Goal: Information Seeking & Learning: Learn about a topic

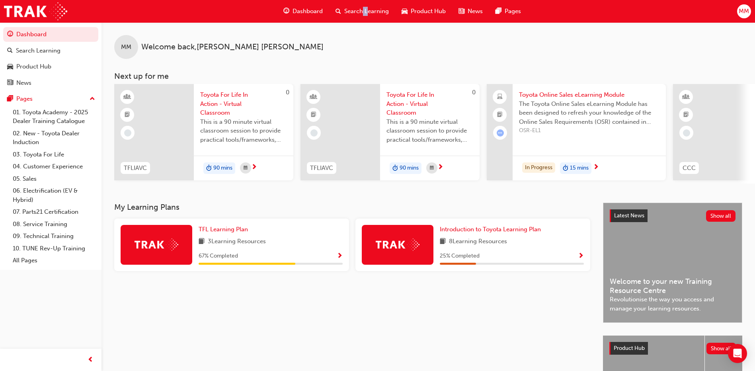
drag, startPoint x: 0, startPoint y: 0, endPoint x: 358, endPoint y: 12, distance: 358.6
click at [358, 12] on span "Search Learning" at bounding box center [366, 11] width 45 height 9
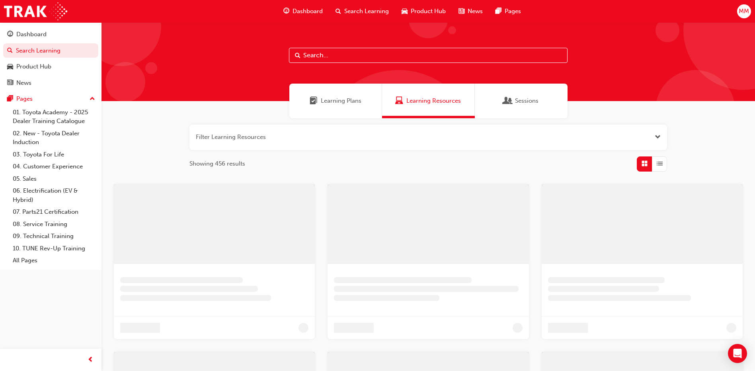
click at [354, 100] on span "Learning Plans" at bounding box center [341, 100] width 41 height 9
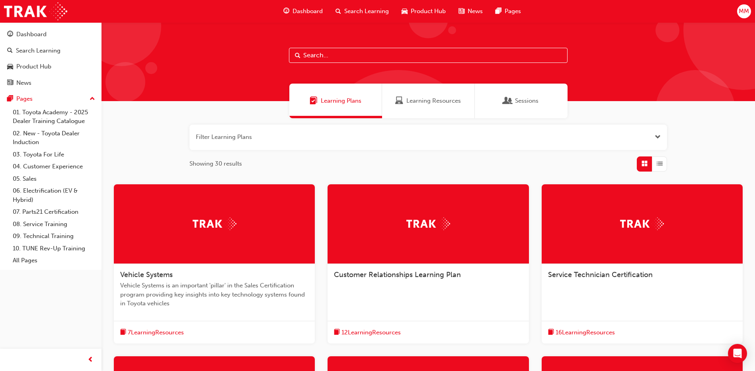
click at [606, 231] on div at bounding box center [641, 224] width 201 height 80
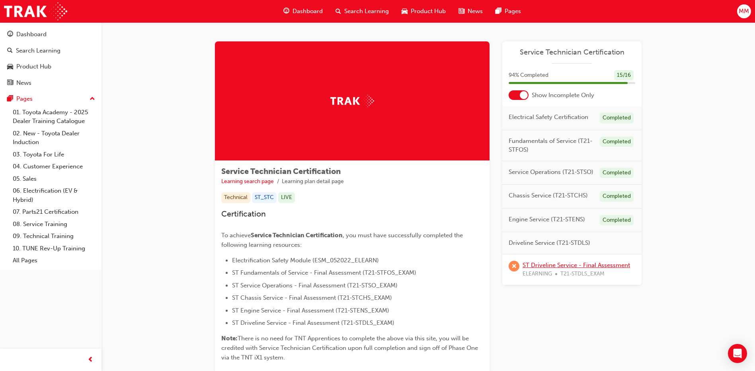
click at [547, 266] on link "ST Driveline Service - Final Assessment" at bounding box center [575, 264] width 107 height 7
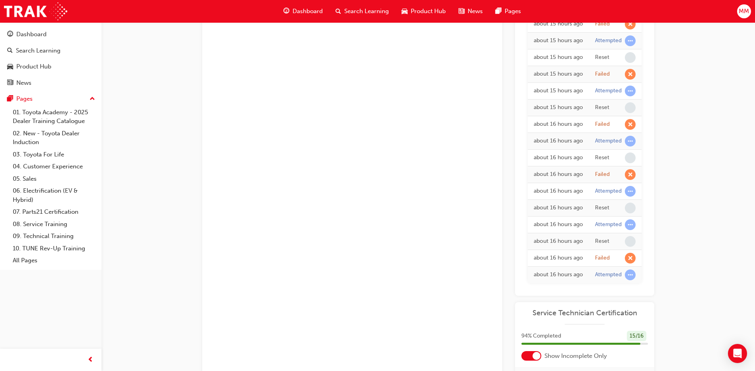
scroll to position [40, 0]
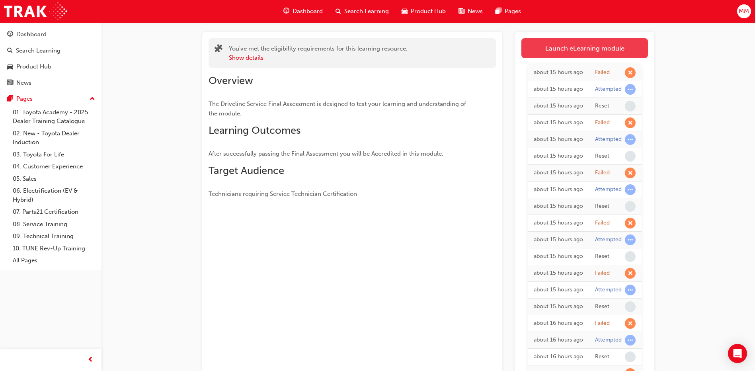
click at [552, 42] on link "Launch eLearning module" at bounding box center [584, 48] width 126 height 20
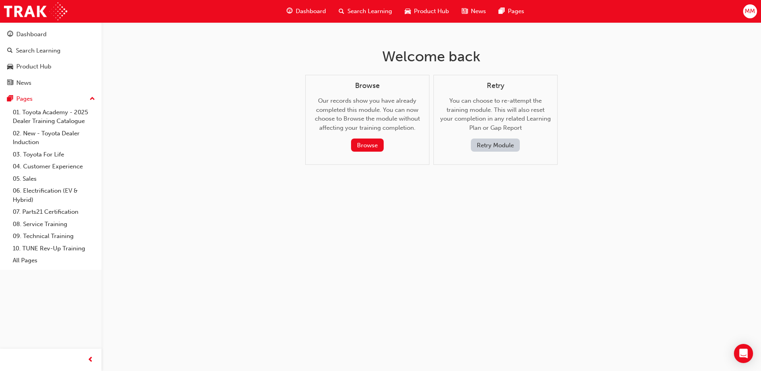
click at [489, 149] on button "Retry Module" at bounding box center [495, 144] width 49 height 13
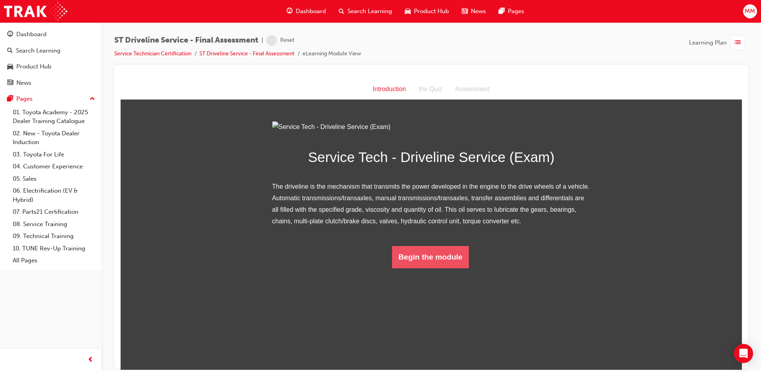
click at [424, 268] on button "Begin the module" at bounding box center [430, 256] width 77 height 22
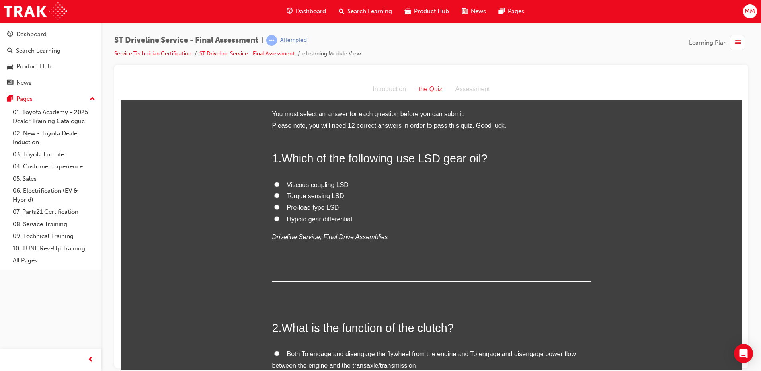
click at [274, 218] on input "Hypoid gear differential" at bounding box center [276, 218] width 5 height 5
radio input "true"
click at [274, 219] on input "Hypoid gear differential" at bounding box center [276, 218] width 5 height 5
click at [274, 195] on input "Torque sensing LSD" at bounding box center [276, 195] width 5 height 5
radio input "true"
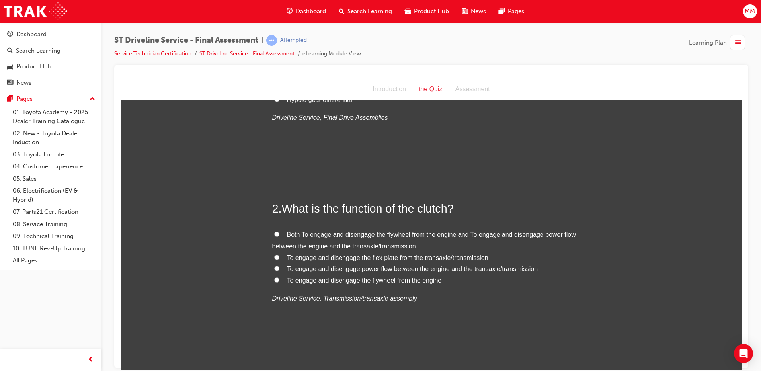
scroll to position [159, 0]
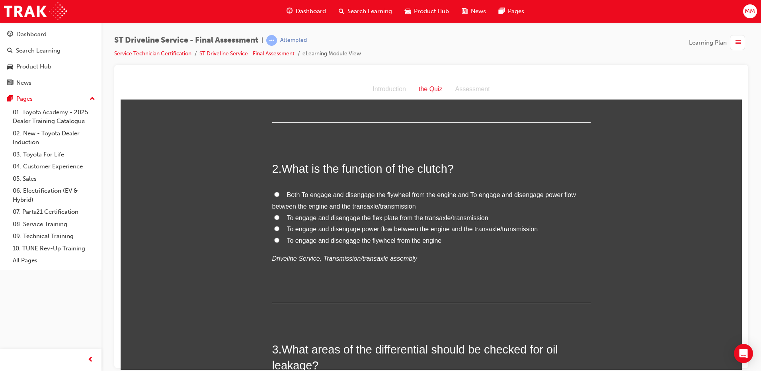
click at [274, 195] on input "Both To engage and disengage the flywheel from the engine and To engage and dis…" at bounding box center [276, 193] width 5 height 5
radio input "true"
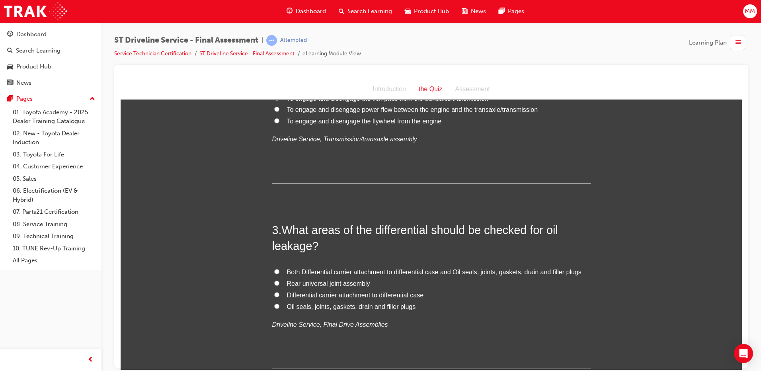
scroll to position [358, 0]
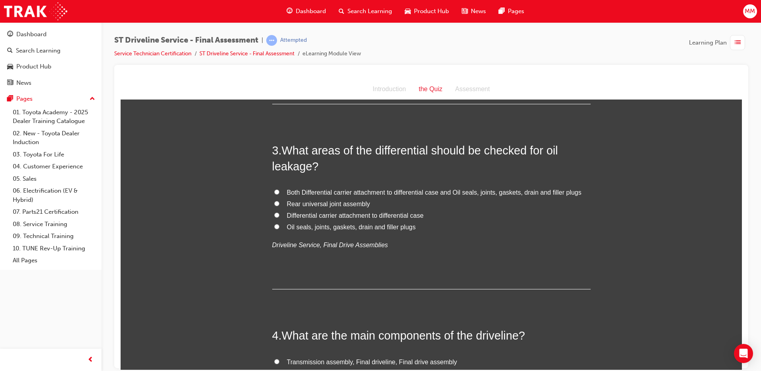
click at [274, 192] on input "Both Differential carrier attachment to differential case and Oil seals, joints…" at bounding box center [276, 191] width 5 height 5
radio input "true"
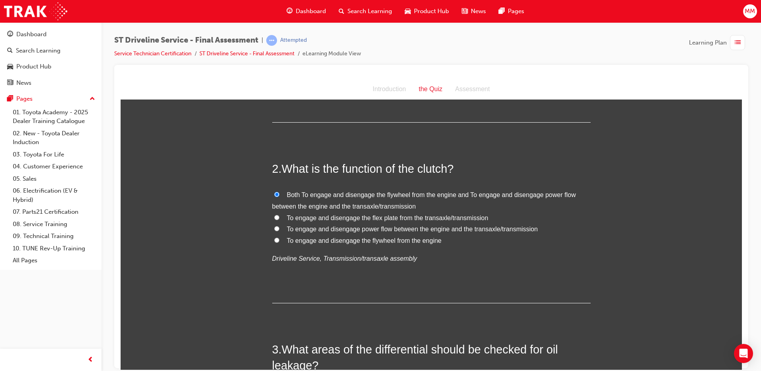
scroll to position [0, 0]
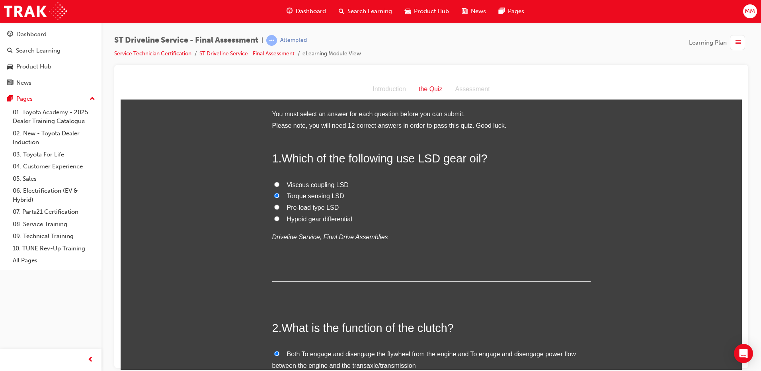
click at [274, 206] on input "Pre-load type LSD" at bounding box center [276, 206] width 5 height 5
radio input "true"
click at [274, 194] on input "Torque sensing LSD" at bounding box center [276, 195] width 5 height 5
radio input "true"
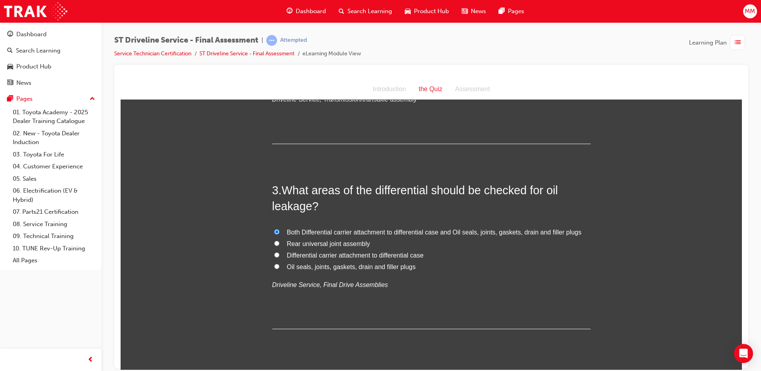
scroll to position [477, 0]
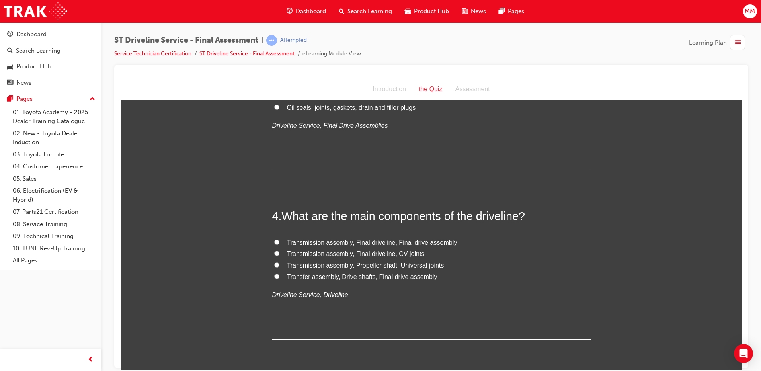
click at [274, 264] on input "Transmission assembly, Propeller shaft, Universal joints" at bounding box center [276, 264] width 5 height 5
radio input "true"
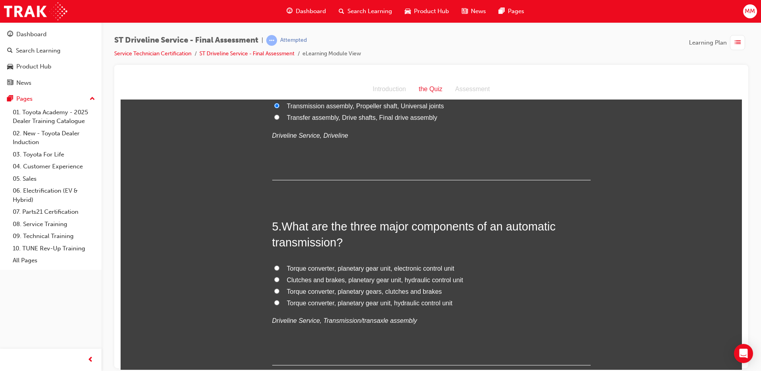
scroll to position [676, 0]
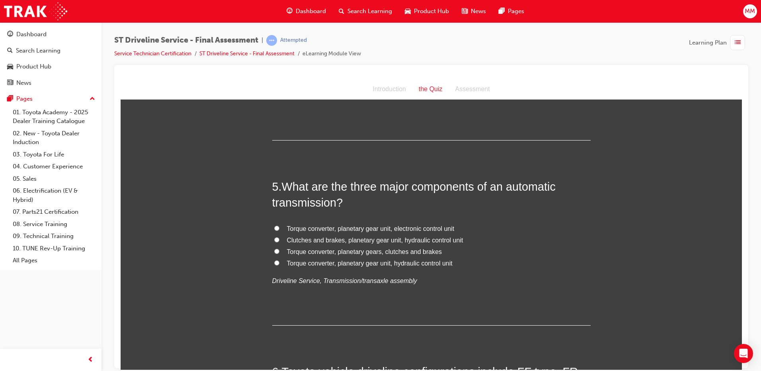
drag, startPoint x: 272, startPoint y: 261, endPoint x: 283, endPoint y: 266, distance: 12.0
click at [274, 262] on input "Torque converter, planetary gear unit, hydraulic control unit" at bounding box center [276, 262] width 5 height 5
radio input "true"
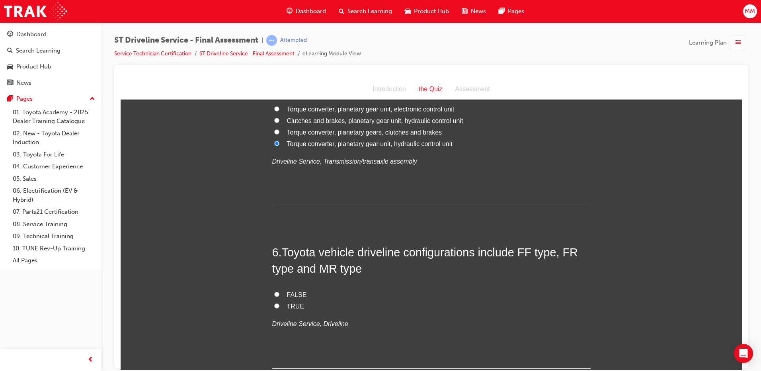
scroll to position [835, 0]
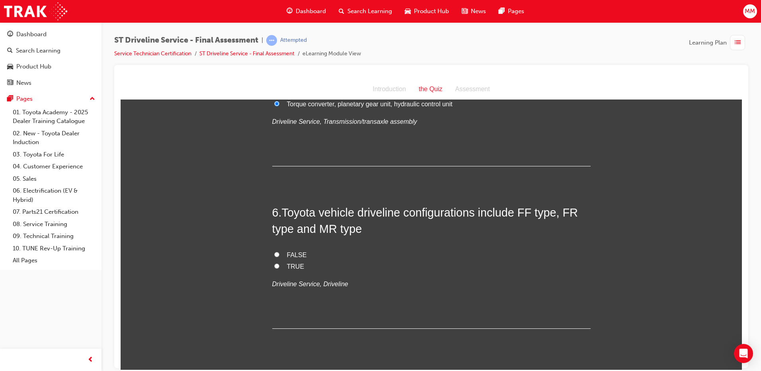
click at [274, 265] on input "TRUE" at bounding box center [276, 265] width 5 height 5
radio input "true"
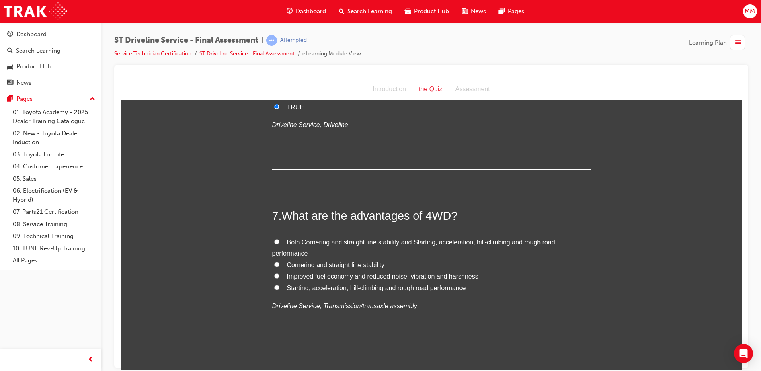
click at [274, 241] on input "Both Cornering and straight line stability and Starting, acceleration, hill-cli…" at bounding box center [276, 241] width 5 height 5
radio input "true"
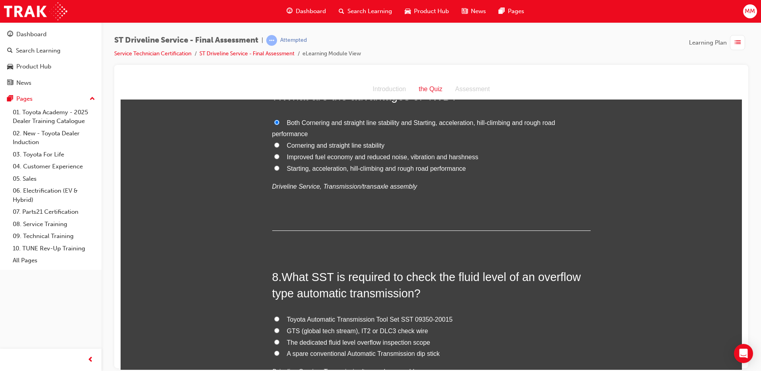
scroll to position [1193, 0]
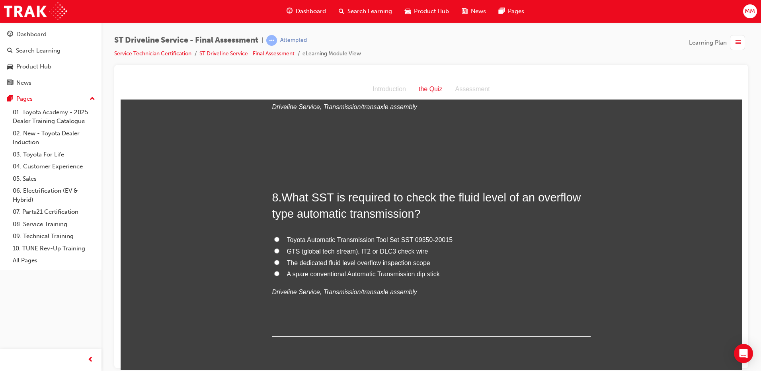
click at [274, 237] on input "Toyota Automatic Transmission Tool Set SST 09350-20015" at bounding box center [276, 238] width 5 height 5
radio input "true"
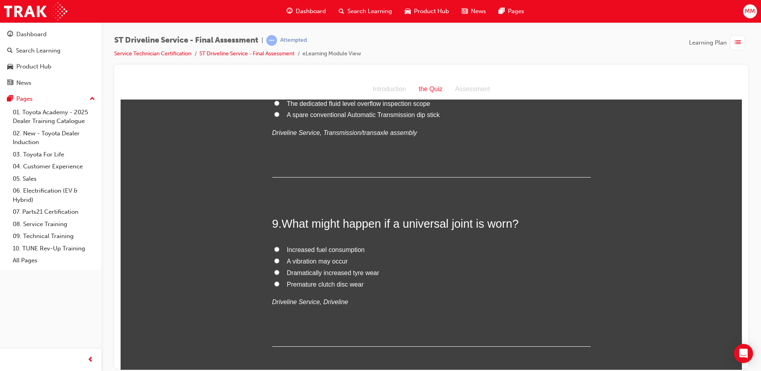
scroll to position [1392, 0]
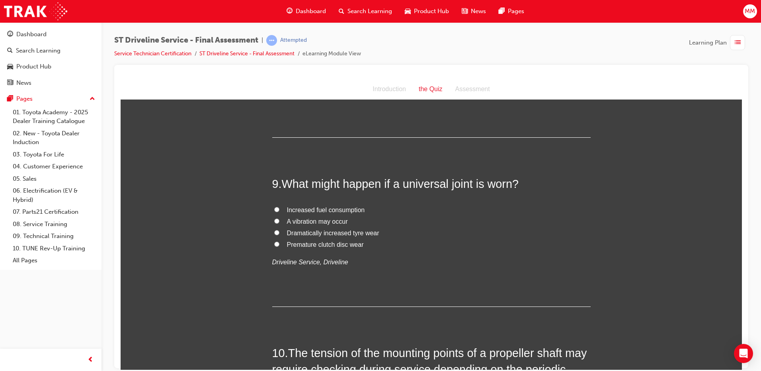
click at [274, 222] on input "A vibration may occur" at bounding box center [276, 220] width 5 height 5
radio input "true"
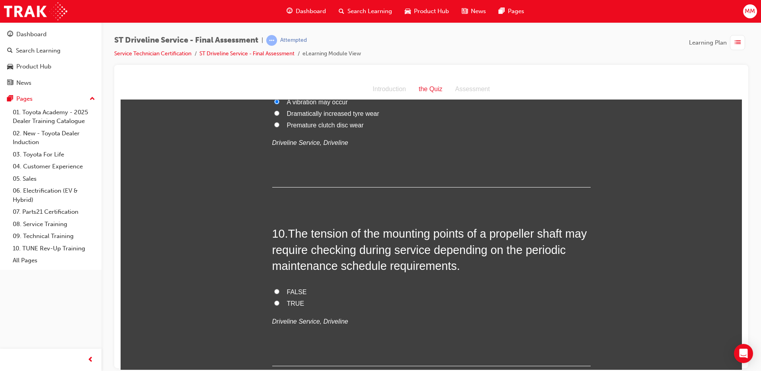
scroll to position [1591, 0]
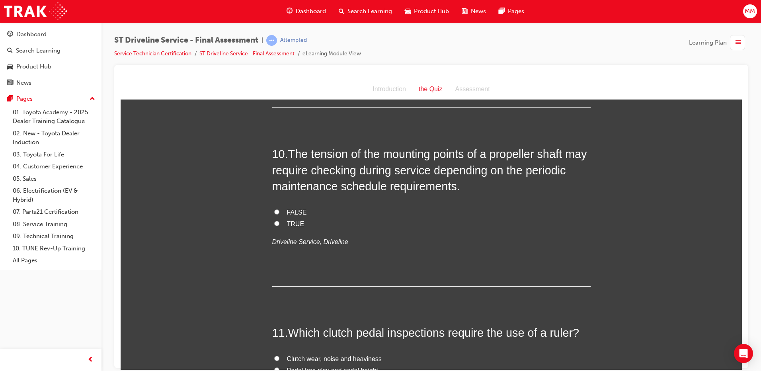
click at [274, 224] on input "TRUE" at bounding box center [276, 222] width 5 height 5
radio input "true"
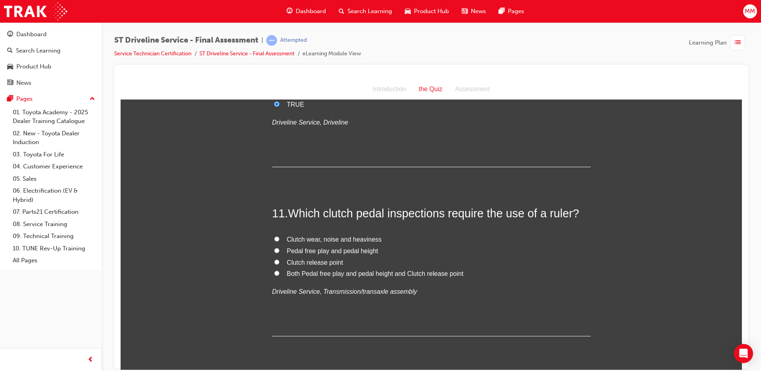
click at [274, 272] on input "Both Pedal free play and pedal height and Clutch release point" at bounding box center [276, 272] width 5 height 5
radio input "true"
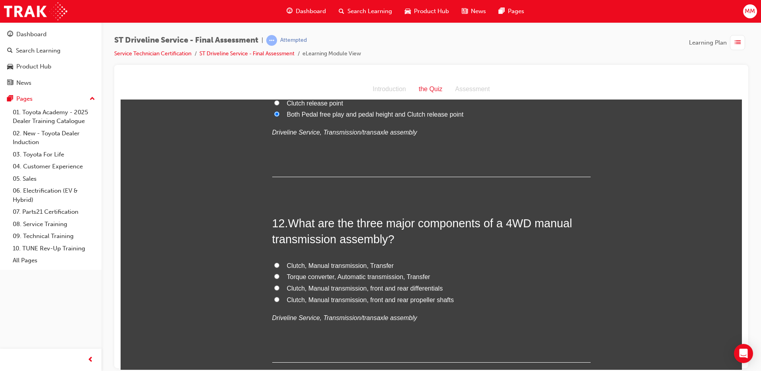
click at [274, 266] on input "Clutch, Manual transmission, Transfer" at bounding box center [276, 264] width 5 height 5
radio input "true"
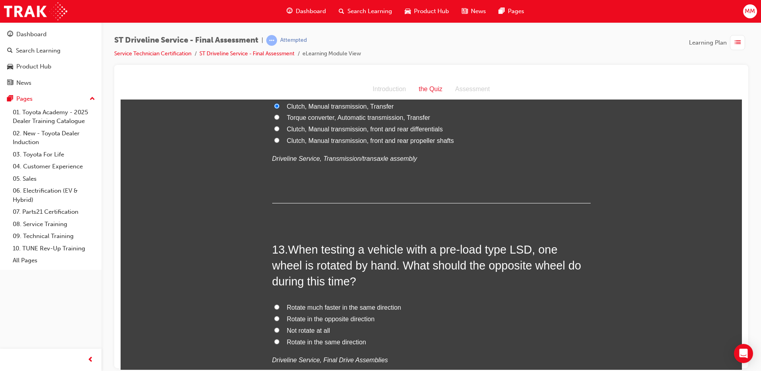
scroll to position [2108, 0]
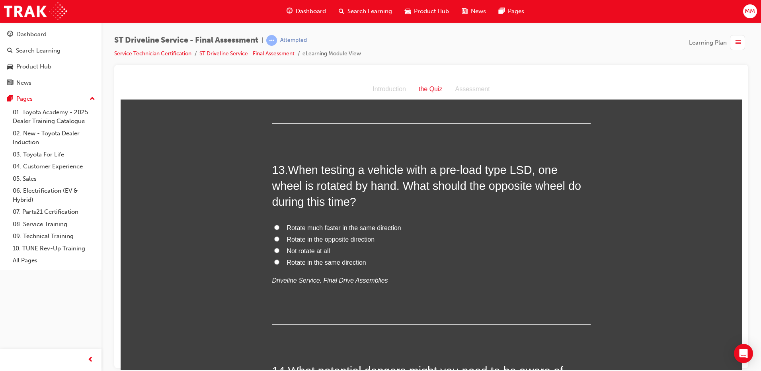
drag, startPoint x: 273, startPoint y: 261, endPoint x: 292, endPoint y: 261, distance: 18.7
click at [274, 261] on input "Rotate in the same direction" at bounding box center [276, 261] width 5 height 5
radio input "true"
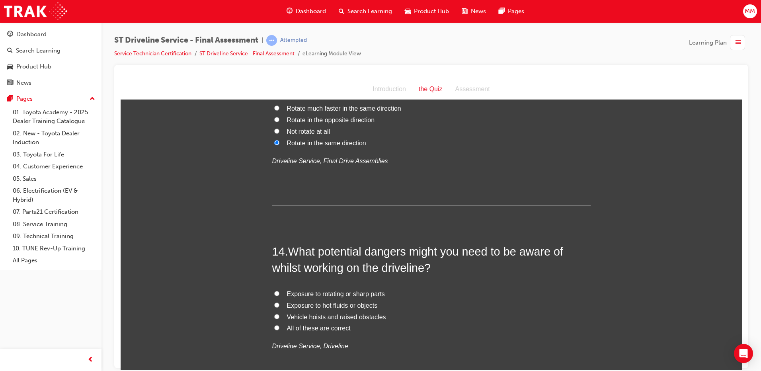
scroll to position [2267, 0]
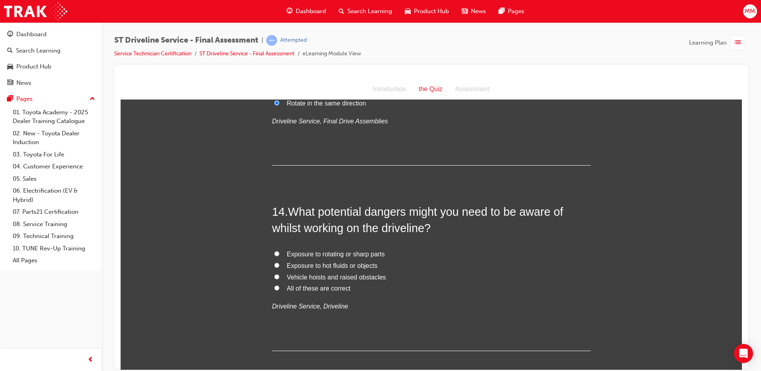
drag, startPoint x: 271, startPoint y: 287, endPoint x: 297, endPoint y: 283, distance: 26.5
click at [275, 286] on input "All of these are correct" at bounding box center [276, 287] width 5 height 5
radio input "true"
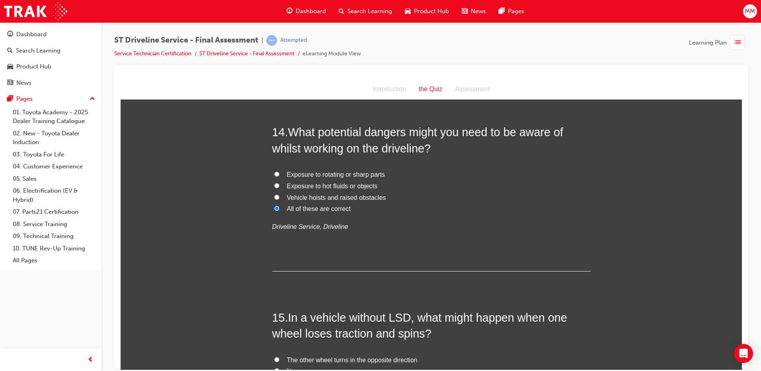
scroll to position [2466, 0]
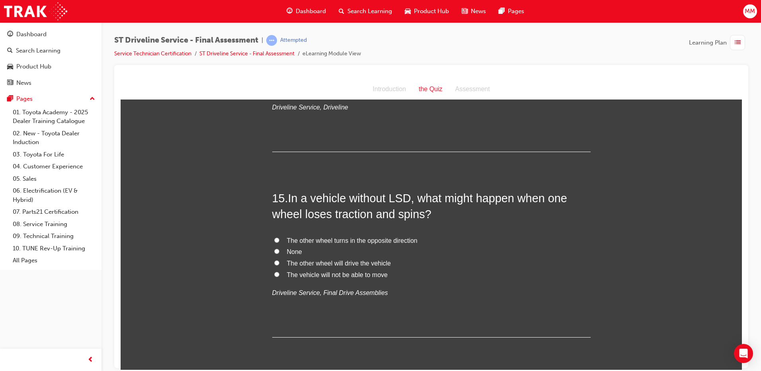
click at [274, 274] on input "The vehicle will not be able to move" at bounding box center [276, 273] width 5 height 5
radio input "true"
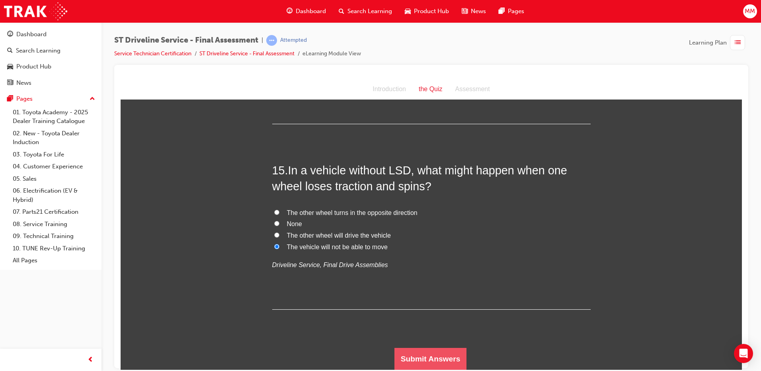
click at [438, 361] on button "Submit Answers" at bounding box center [430, 358] width 72 height 22
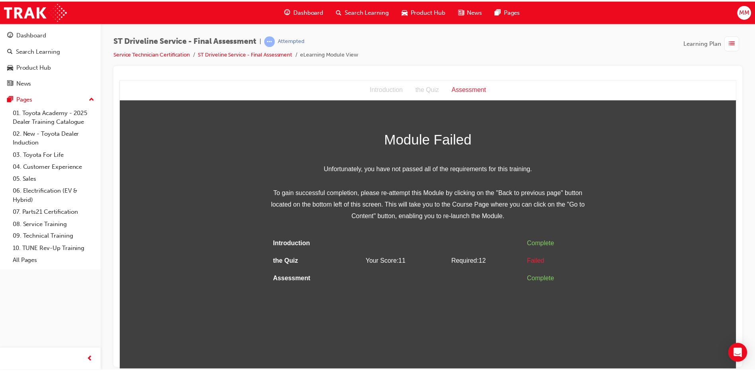
scroll to position [0, 0]
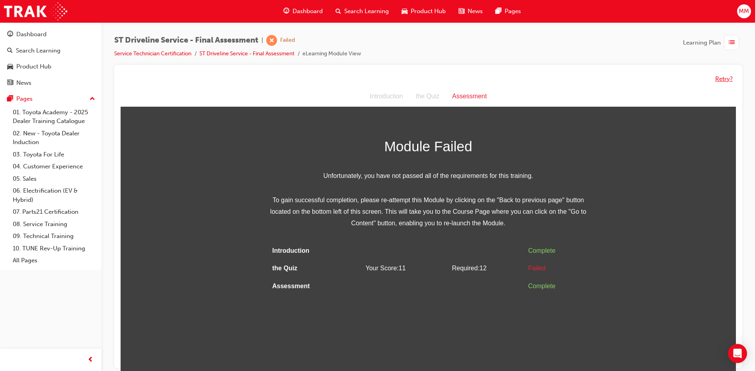
click at [718, 79] on button "Retry?" at bounding box center [724, 78] width 18 height 9
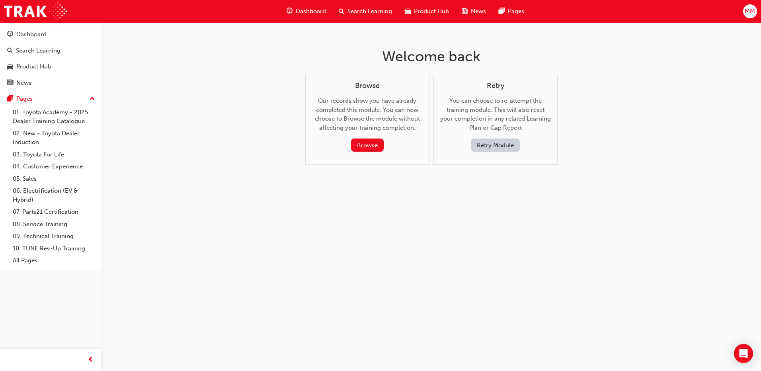
click at [488, 142] on button "Retry Module" at bounding box center [495, 144] width 49 height 13
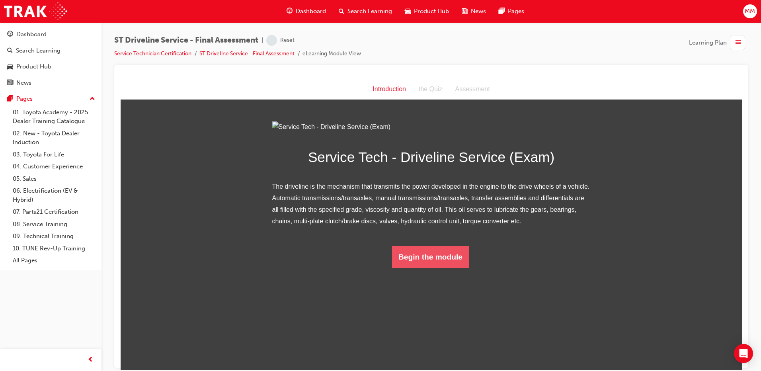
click at [438, 268] on button "Begin the module" at bounding box center [430, 256] width 77 height 22
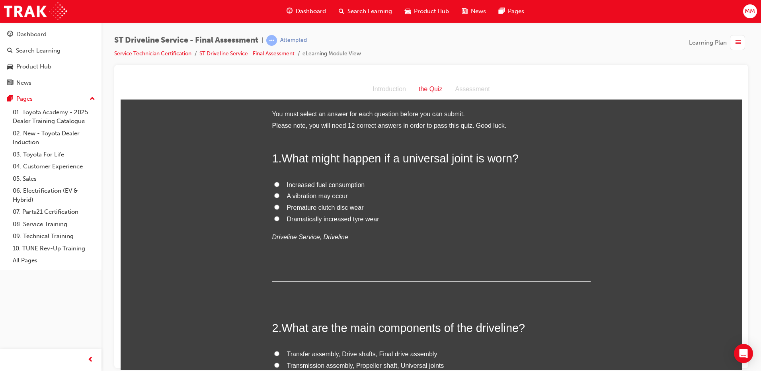
click at [272, 191] on label "A vibration may occur" at bounding box center [431, 196] width 318 height 12
click at [274, 193] on input "A vibration may occur" at bounding box center [276, 195] width 5 height 5
radio input "true"
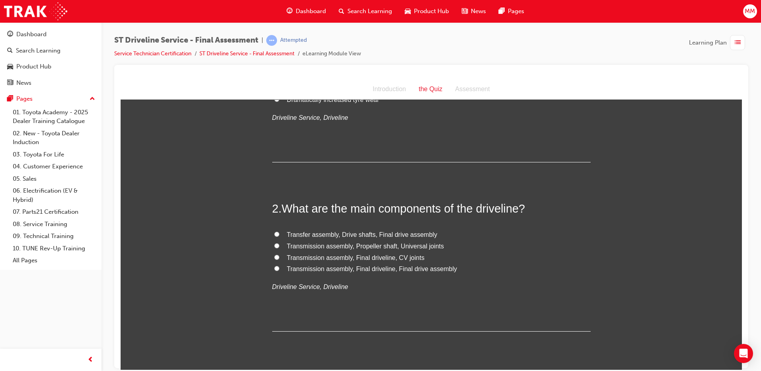
click at [274, 247] on input "Transmission assembly, Propeller shaft, Universal joints" at bounding box center [276, 245] width 5 height 5
radio input "true"
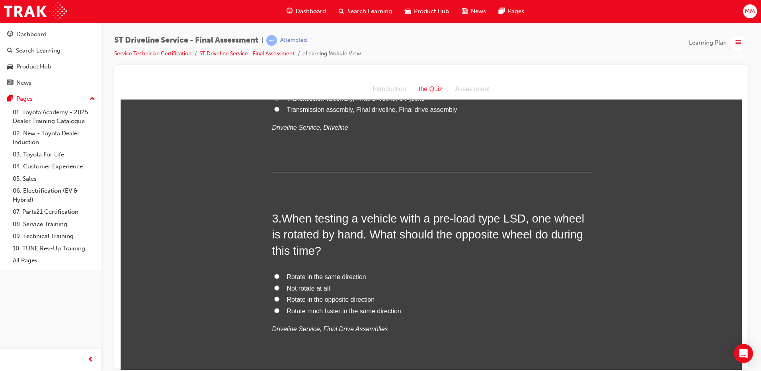
scroll to position [318, 0]
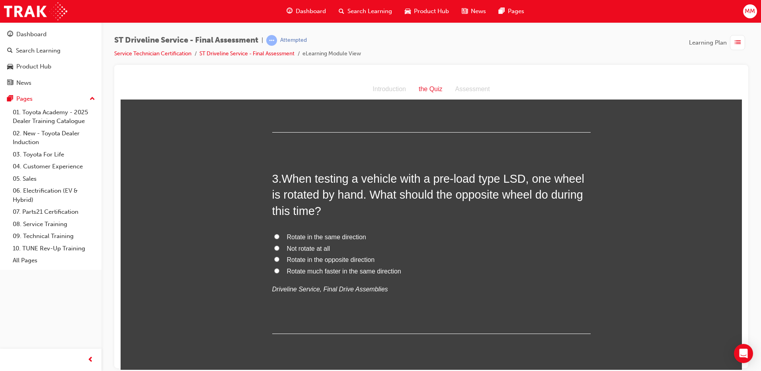
drag, startPoint x: 271, startPoint y: 237, endPoint x: 278, endPoint y: 240, distance: 8.4
click at [274, 237] on input "Rotate in the same direction" at bounding box center [276, 235] width 5 height 5
radio input "true"
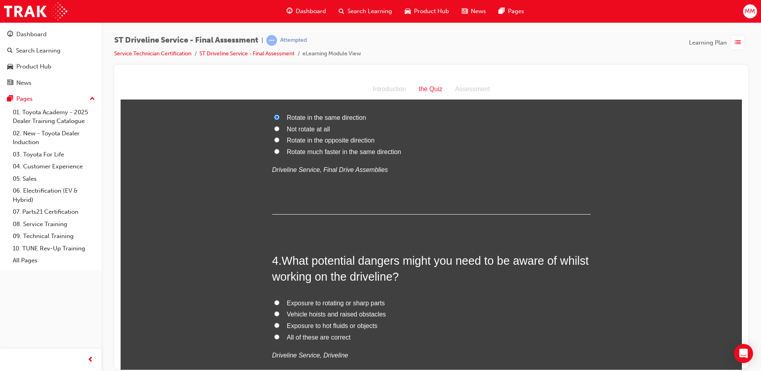
scroll to position [517, 0]
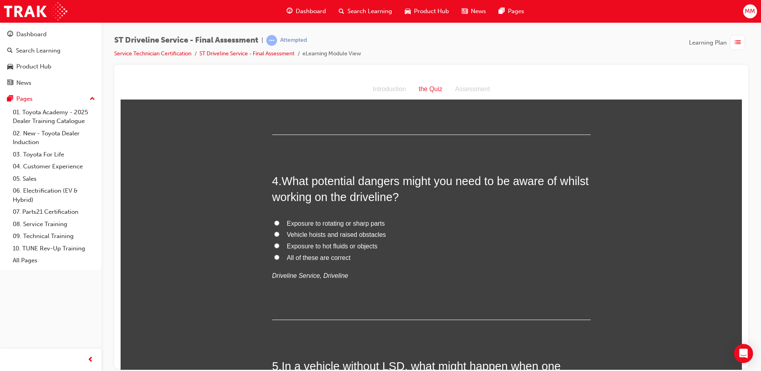
drag, startPoint x: 273, startPoint y: 256, endPoint x: 298, endPoint y: 262, distance: 25.8
click at [293, 261] on label "All of these are correct" at bounding box center [431, 258] width 318 height 12
click at [279, 259] on input "All of these are correct" at bounding box center [276, 256] width 5 height 5
radio input "true"
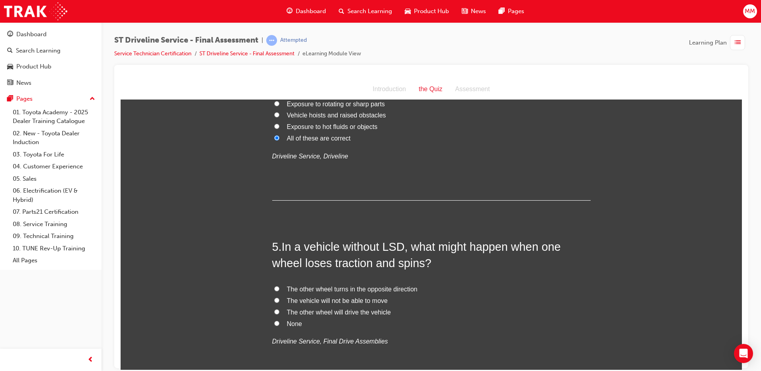
scroll to position [676, 0]
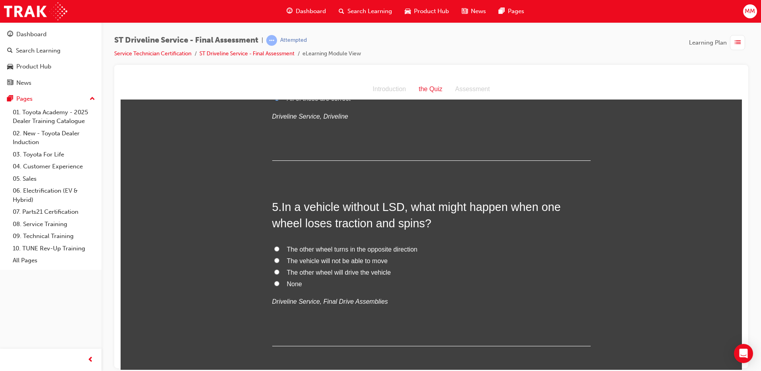
click at [274, 260] on input "The vehicle will not be able to move" at bounding box center [276, 259] width 5 height 5
radio input "true"
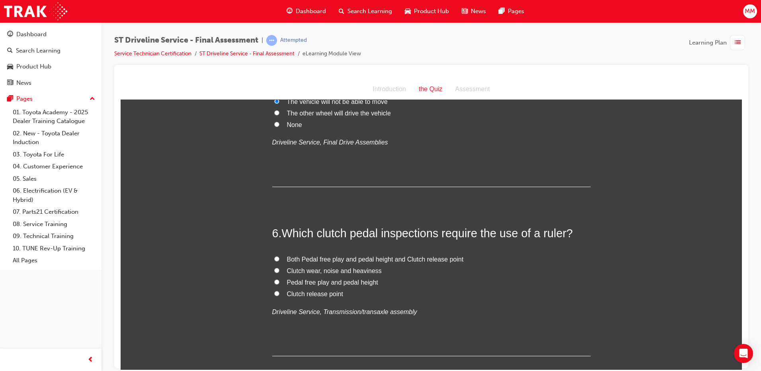
scroll to position [875, 0]
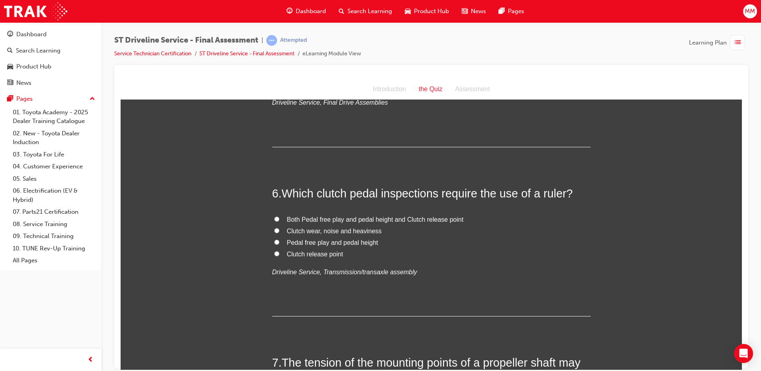
click at [274, 219] on input "Both Pedal free play and pedal height and Clutch release point" at bounding box center [276, 218] width 5 height 5
radio input "true"
click at [275, 242] on input "Pedal free play and pedal height" at bounding box center [276, 241] width 5 height 5
radio input "true"
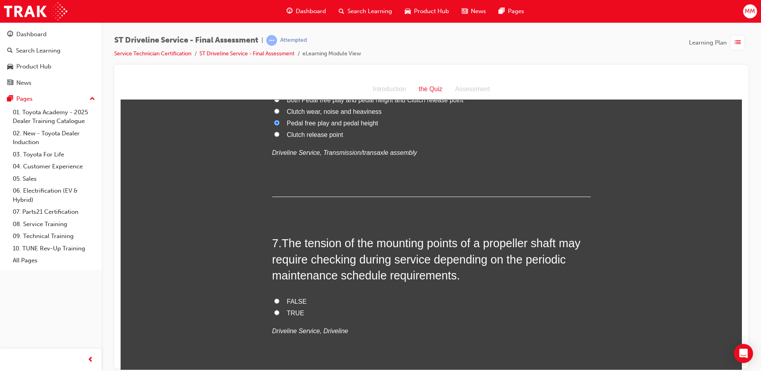
scroll to position [1034, 0]
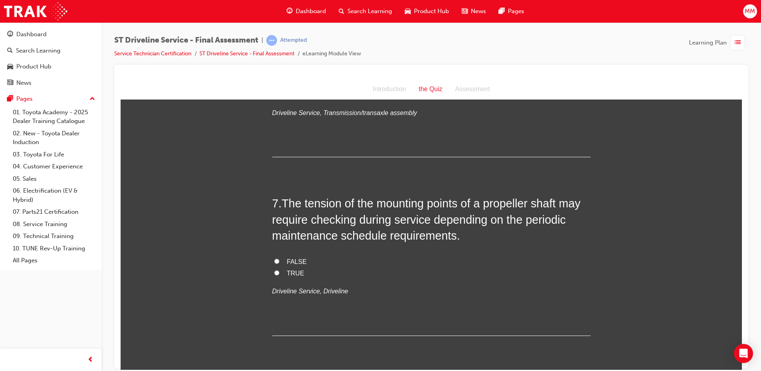
click at [274, 272] on input "TRUE" at bounding box center [276, 272] width 5 height 5
radio input "true"
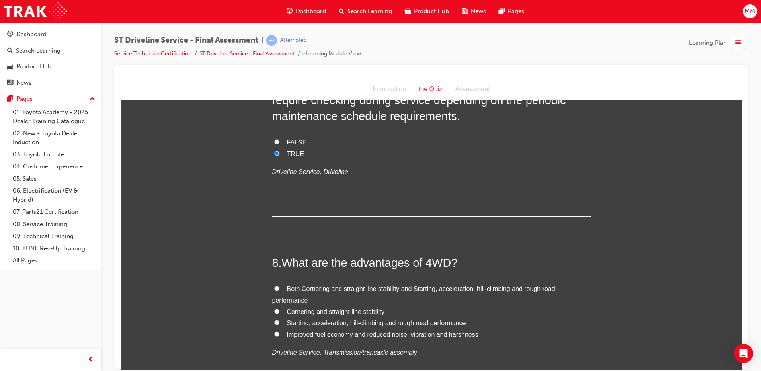
scroll to position [1193, 0]
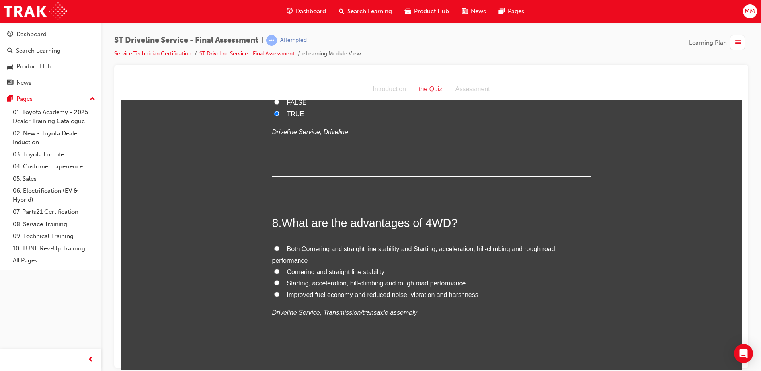
click at [274, 250] on input "Both Cornering and straight line stability and Starting, acceleration, hill-cli…" at bounding box center [276, 247] width 5 height 5
radio input "true"
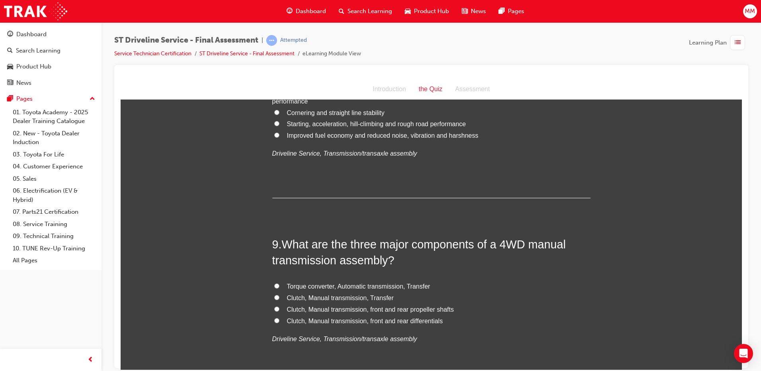
scroll to position [1392, 0]
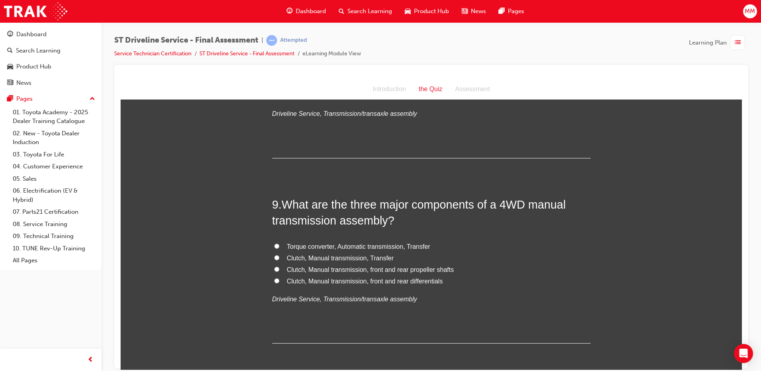
click at [275, 256] on input "Clutch, Manual transmission, Transfer" at bounding box center [276, 257] width 5 height 5
radio input "true"
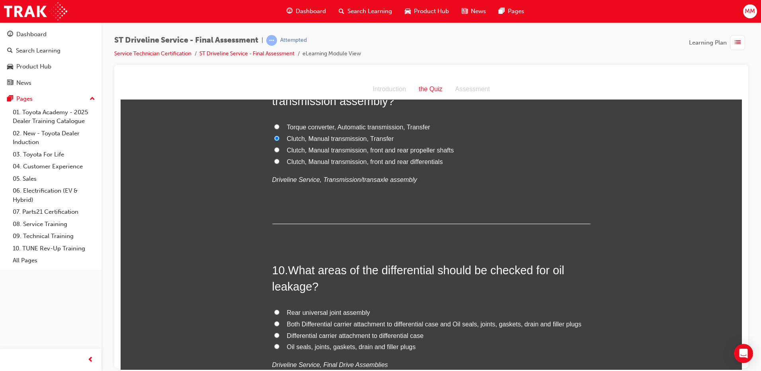
scroll to position [1591, 0]
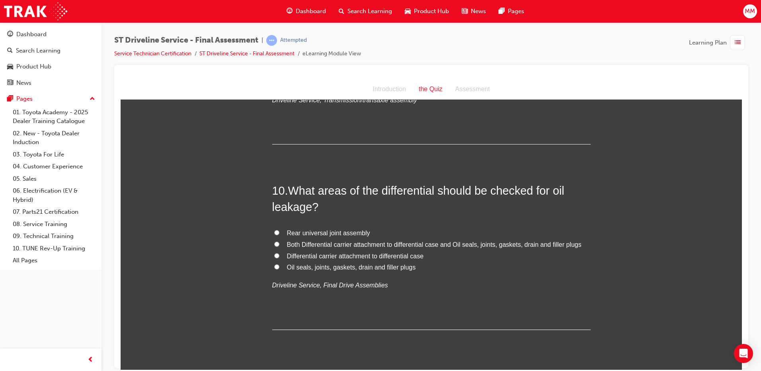
drag, startPoint x: 270, startPoint y: 241, endPoint x: 297, endPoint y: 264, distance: 35.6
click at [272, 242] on label "Both Differential carrier attachment to differential case and Oil seals, joints…" at bounding box center [431, 245] width 318 height 12
click at [274, 242] on input "Both Differential carrier attachment to differential case and Oil seals, joints…" at bounding box center [276, 243] width 5 height 5
radio input "true"
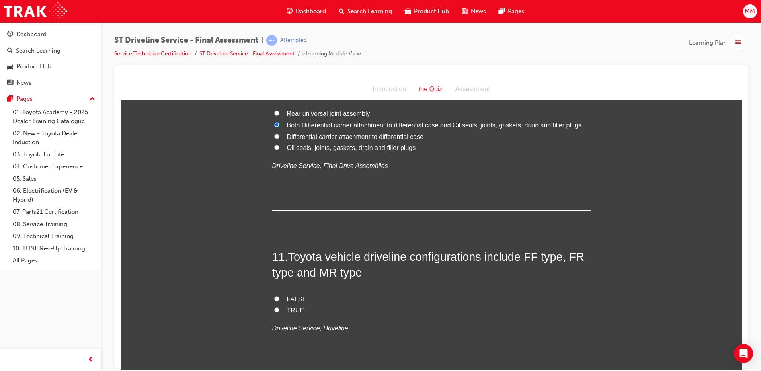
scroll to position [1750, 0]
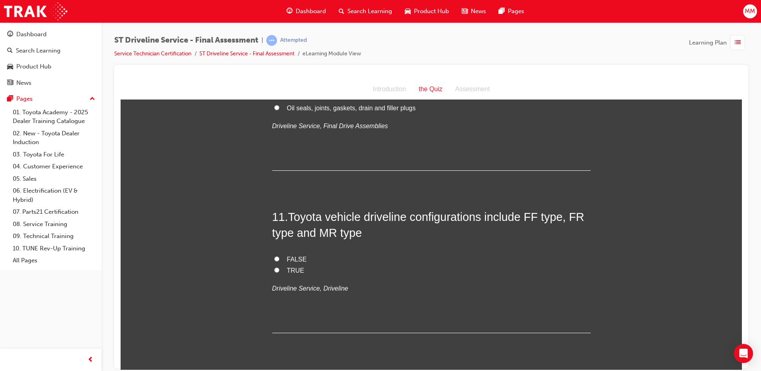
drag, startPoint x: 273, startPoint y: 268, endPoint x: 283, endPoint y: 278, distance: 14.1
click at [274, 268] on input "TRUE" at bounding box center [276, 269] width 5 height 5
radio input "true"
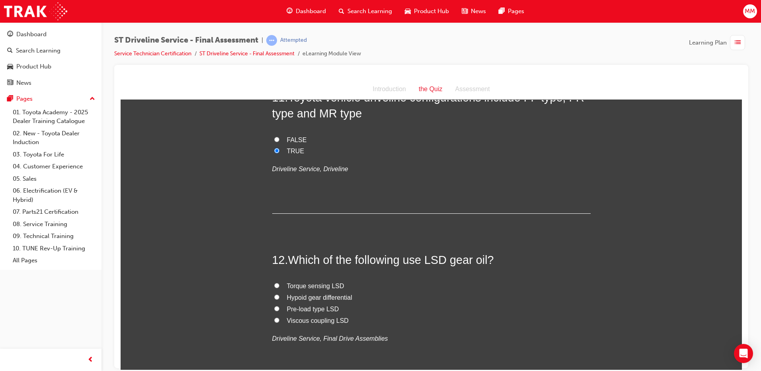
scroll to position [1909, 0]
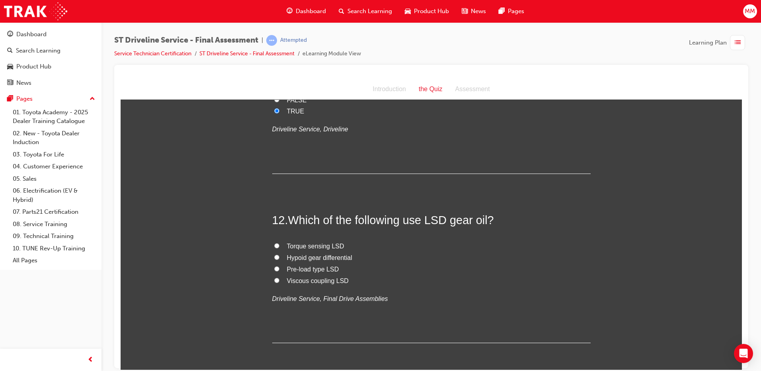
click at [274, 270] on input "Pre-load type LSD" at bounding box center [276, 268] width 5 height 5
radio input "true"
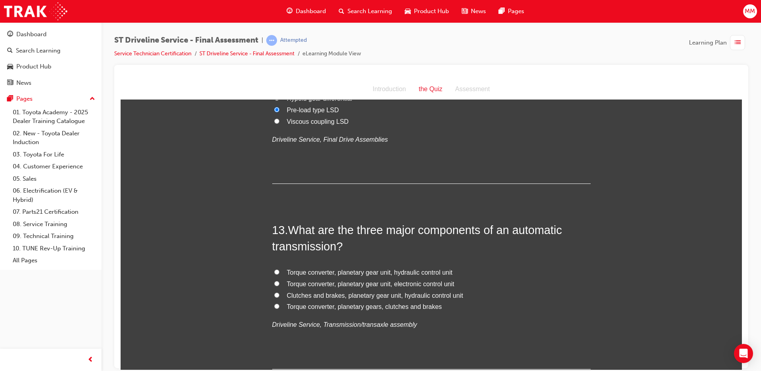
scroll to position [2108, 0]
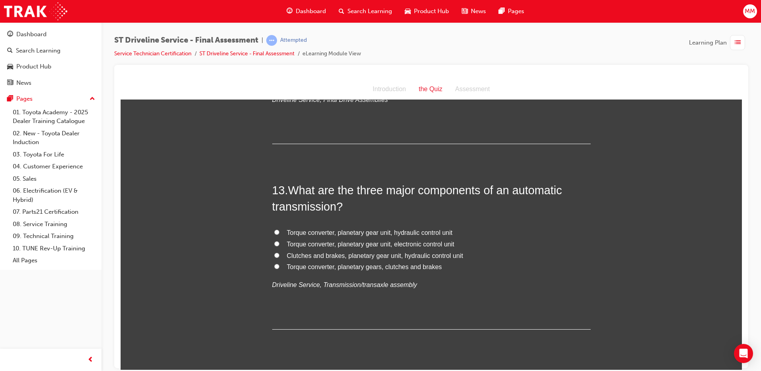
click at [274, 231] on input "Torque converter, planetary gear unit, hydraulic control unit" at bounding box center [276, 231] width 5 height 5
radio input "true"
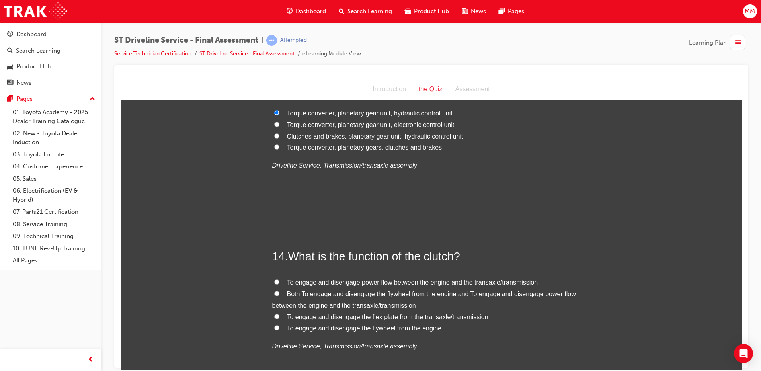
scroll to position [2267, 0]
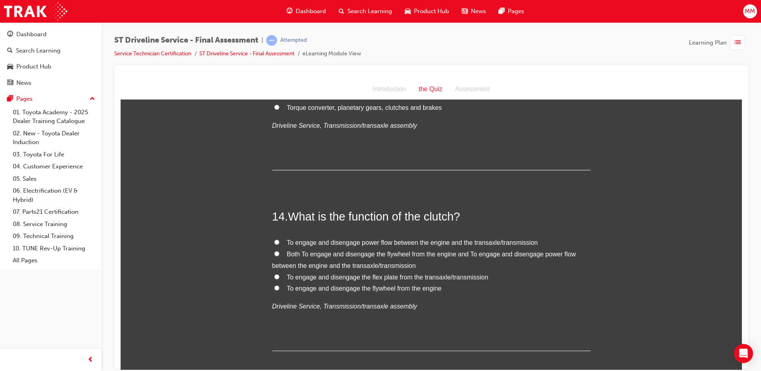
click at [274, 255] on input "Both To engage and disengage the flywheel from the engine and To engage and dis…" at bounding box center [276, 253] width 5 height 5
radio input "true"
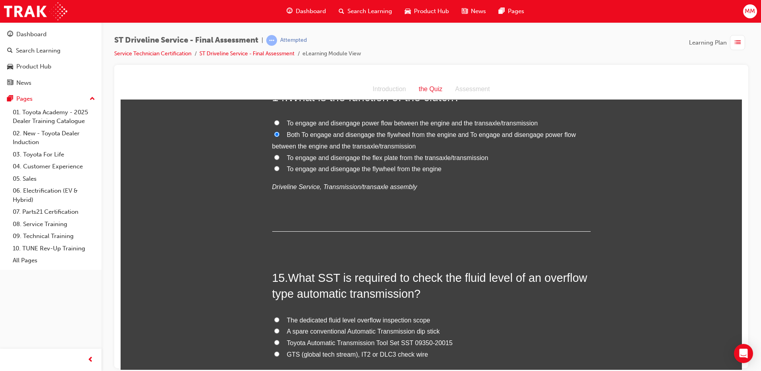
scroll to position [2466, 0]
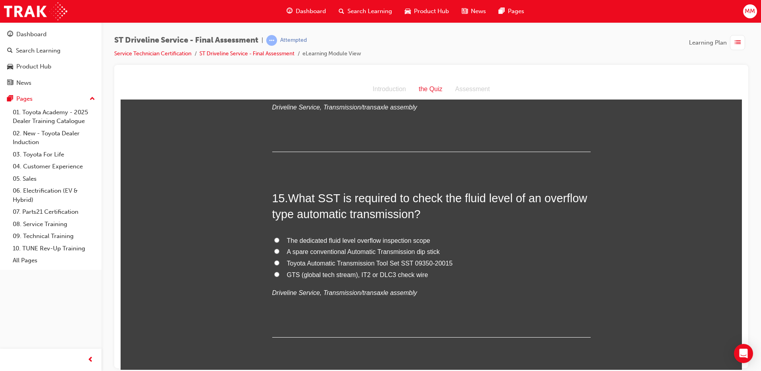
click at [274, 261] on input "Toyota Automatic Transmission Tool Set SST 09350-20015" at bounding box center [276, 262] width 5 height 5
radio input "true"
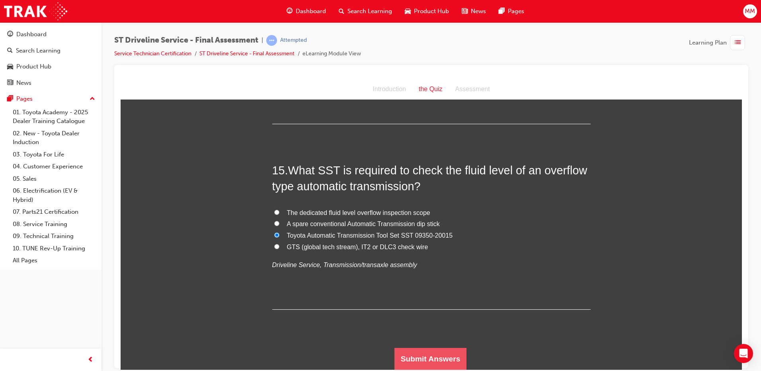
click at [451, 358] on button "Submit Answers" at bounding box center [430, 358] width 72 height 22
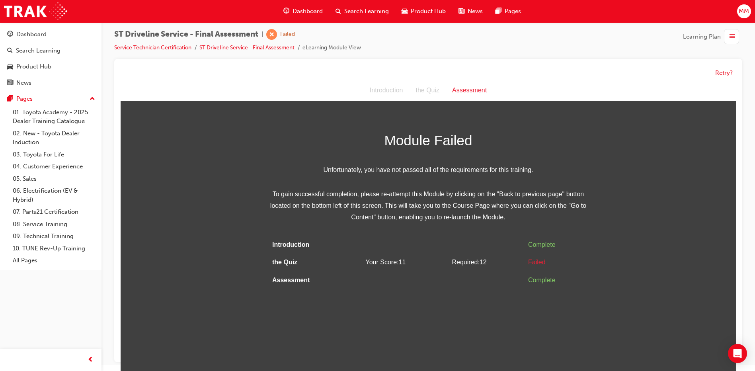
scroll to position [0, 0]
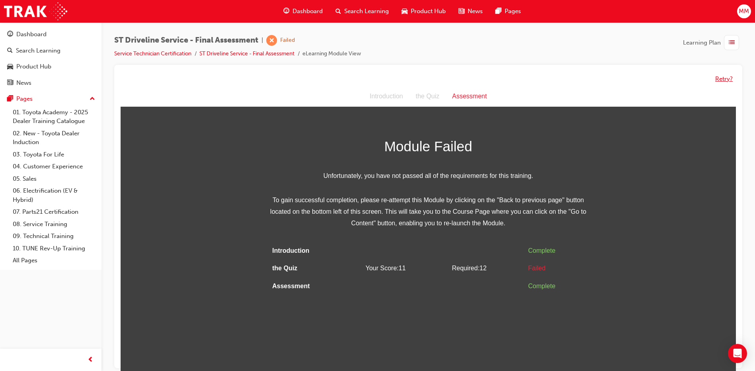
click at [718, 78] on button "Retry?" at bounding box center [724, 78] width 18 height 9
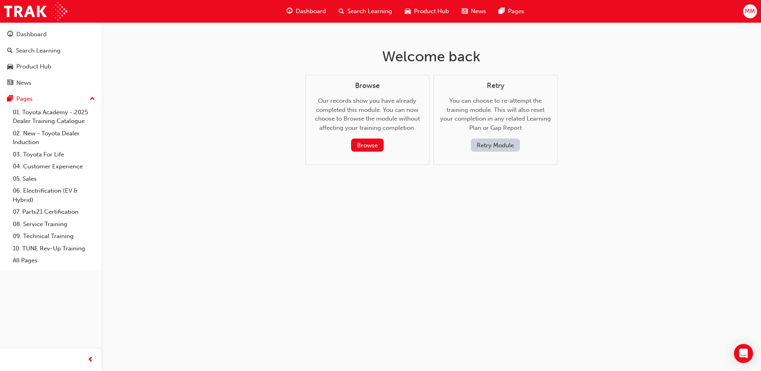
click at [493, 140] on button "Retry Module" at bounding box center [495, 144] width 49 height 13
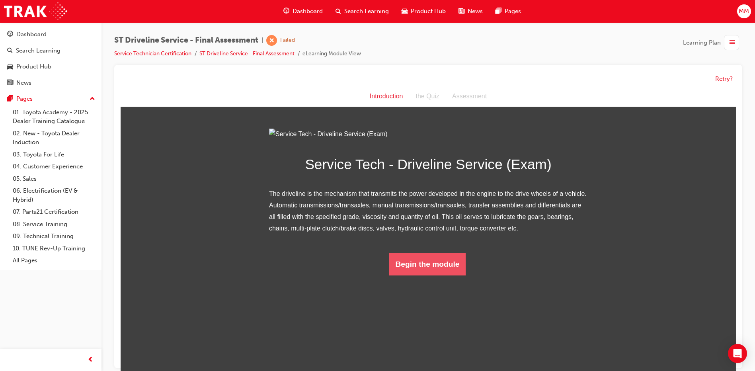
click at [436, 275] on button "Begin the module" at bounding box center [427, 264] width 77 height 22
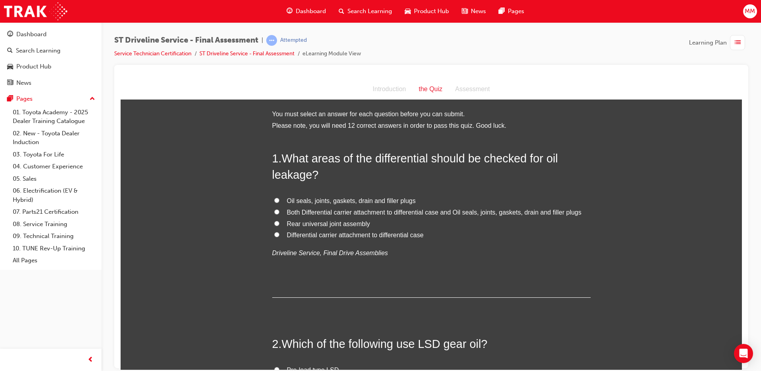
drag, startPoint x: 272, startPoint y: 209, endPoint x: 294, endPoint y: 210, distance: 21.9
click at [274, 209] on input "Both Differential carrier attachment to differential case and Oil seals, joints…" at bounding box center [276, 211] width 5 height 5
radio input "true"
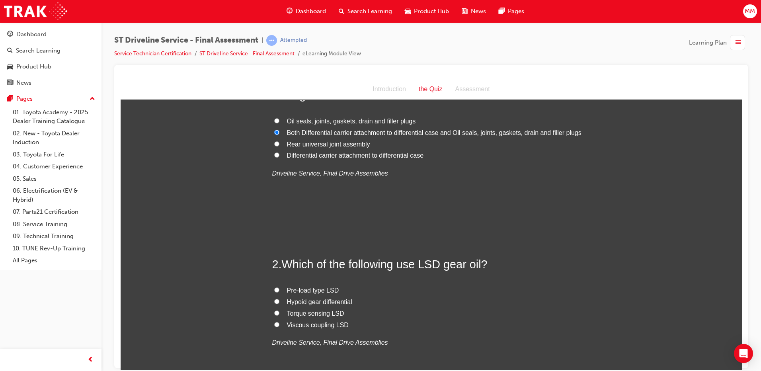
scroll to position [119, 0]
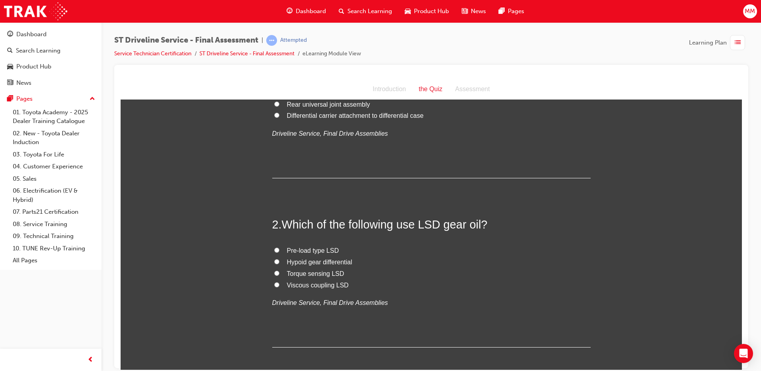
click at [274, 250] on input "Pre-load type LSD" at bounding box center [276, 249] width 5 height 5
radio input "true"
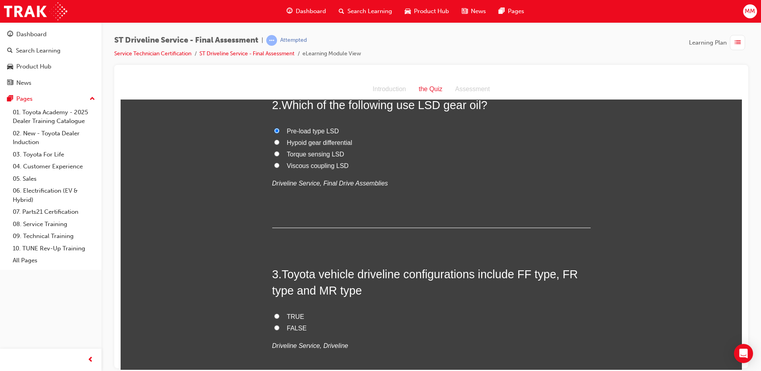
scroll to position [278, 0]
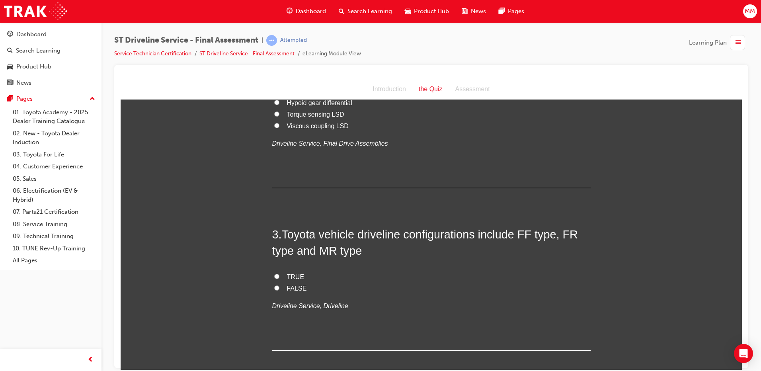
click at [275, 276] on input "TRUE" at bounding box center [276, 275] width 5 height 5
radio input "true"
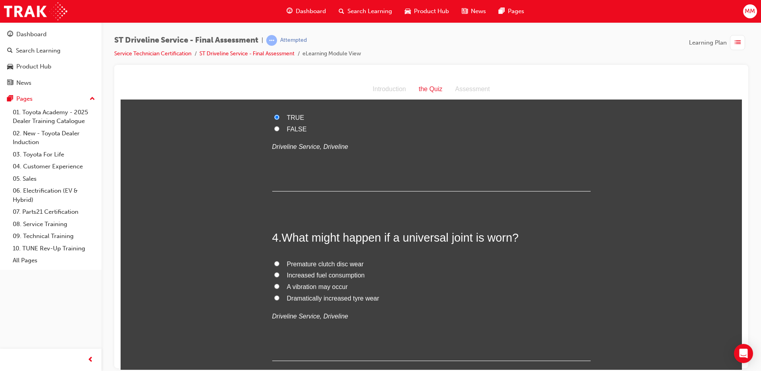
click at [272, 282] on label "A vibration may occur" at bounding box center [431, 287] width 318 height 12
click at [274, 283] on input "A vibration may occur" at bounding box center [276, 285] width 5 height 5
radio input "true"
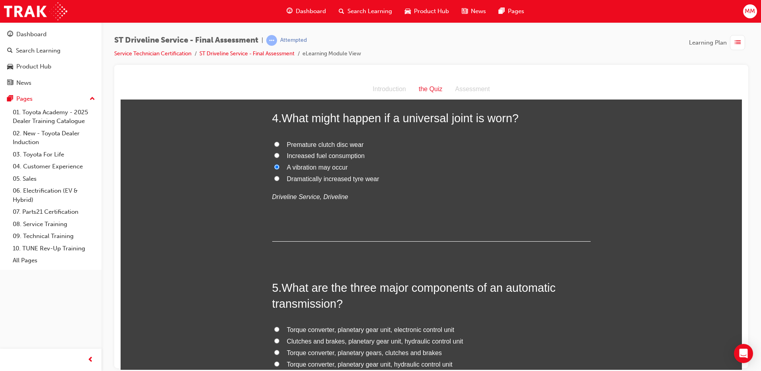
scroll to position [636, 0]
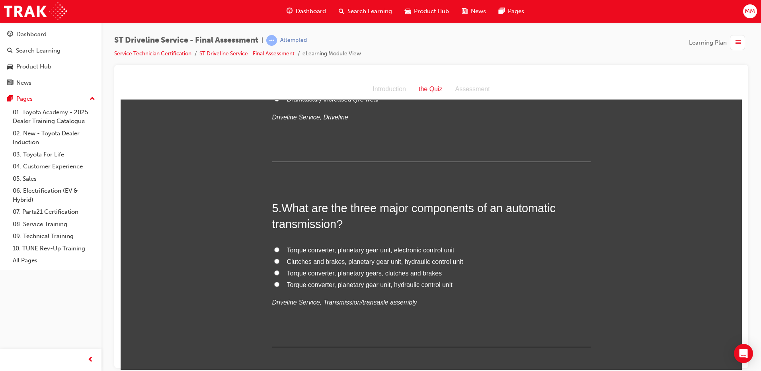
click at [274, 262] on input "Clutches and brakes, planetary gear unit, hydraulic control unit" at bounding box center [276, 260] width 5 height 5
radio input "true"
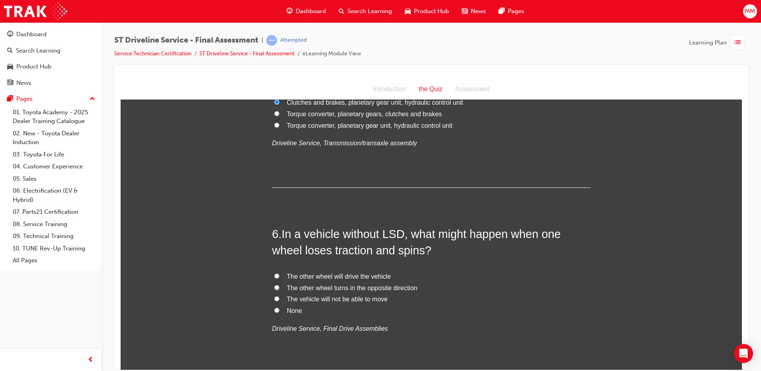
scroll to position [835, 0]
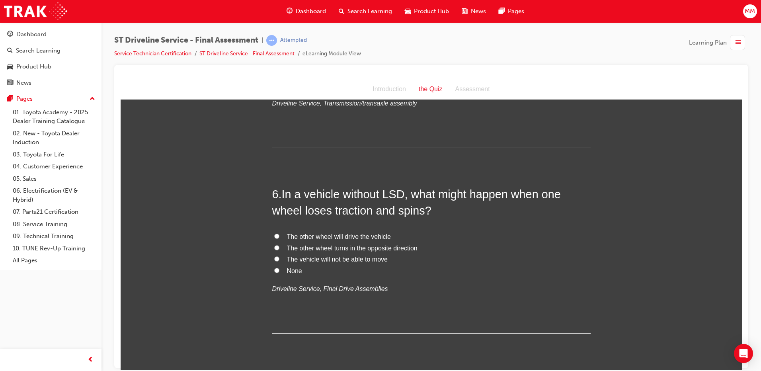
click at [275, 260] on input "The vehicle will not be able to move" at bounding box center [276, 258] width 5 height 5
radio input "true"
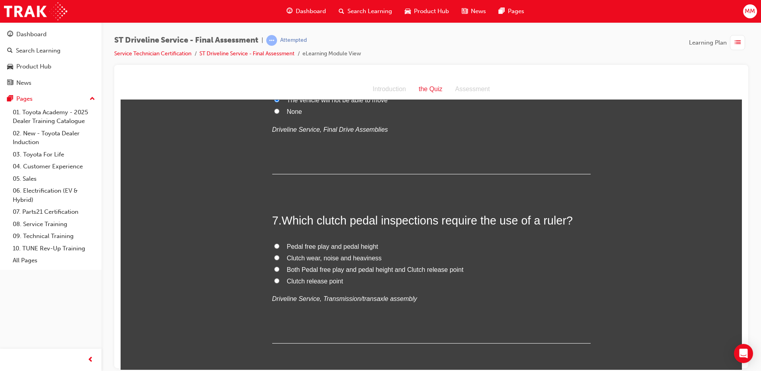
scroll to position [1034, 0]
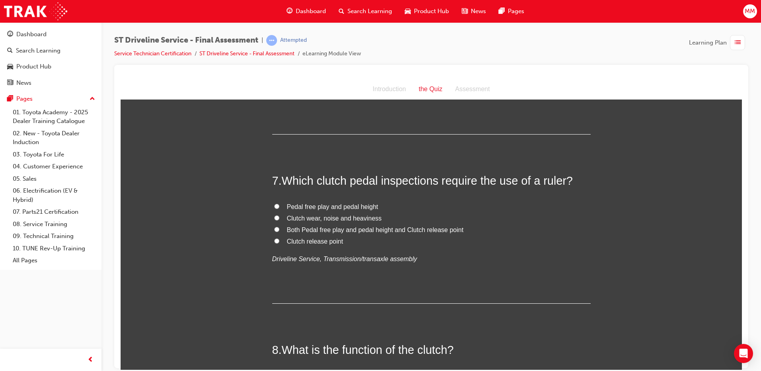
click at [274, 228] on input "Both Pedal free play and pedal height and Clutch release point" at bounding box center [276, 228] width 5 height 5
radio input "true"
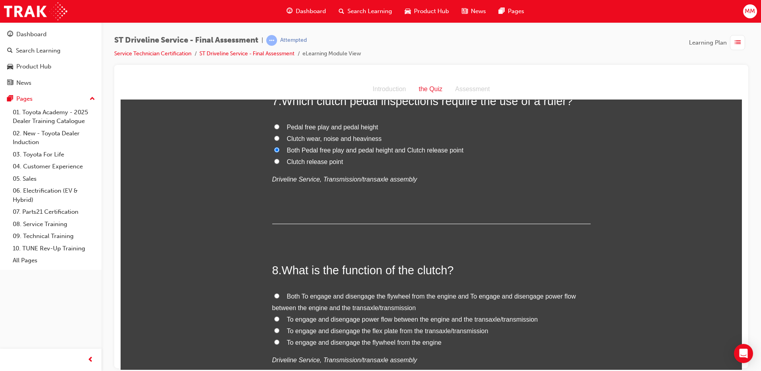
scroll to position [1154, 0]
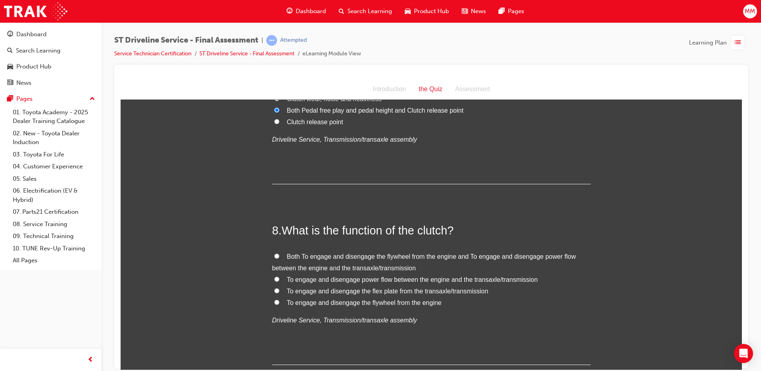
click at [274, 257] on input "Both To engage and disengage the flywheel from the engine and To engage and dis…" at bounding box center [276, 255] width 5 height 5
radio input "true"
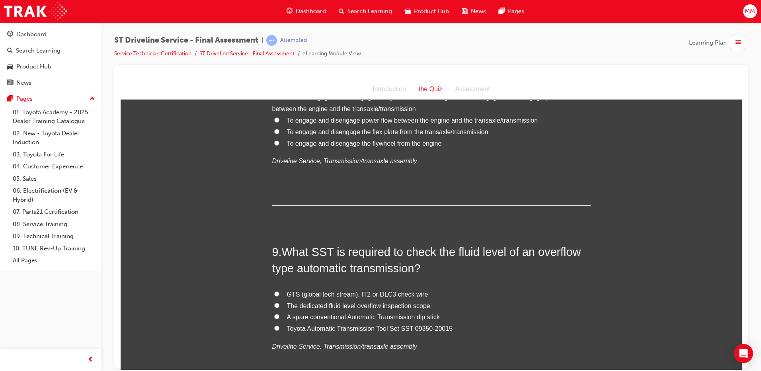
scroll to position [1352, 0]
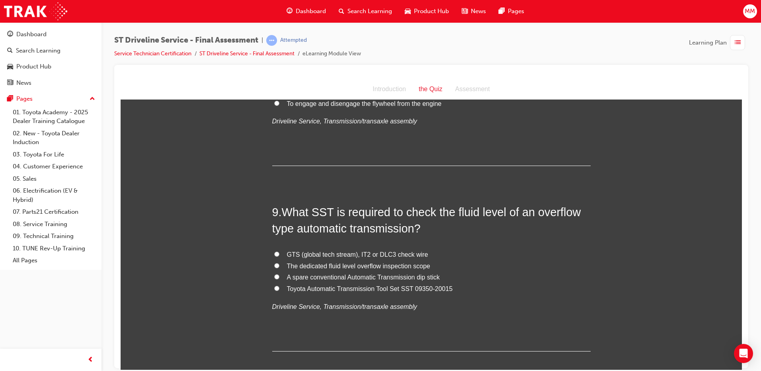
click at [272, 286] on label "Toyota Automatic Transmission Tool Set SST 09350-20015" at bounding box center [431, 289] width 318 height 12
click at [274, 286] on input "Toyota Automatic Transmission Tool Set SST 09350-20015" at bounding box center [276, 287] width 5 height 5
radio input "true"
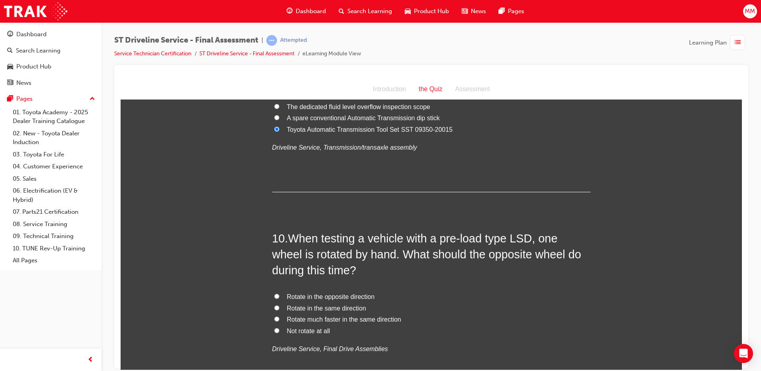
scroll to position [1551, 0]
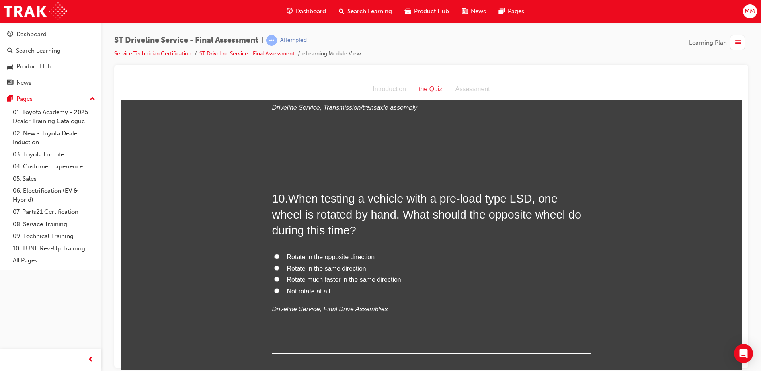
click at [274, 267] on input "Rotate in the same direction" at bounding box center [276, 267] width 5 height 5
radio input "true"
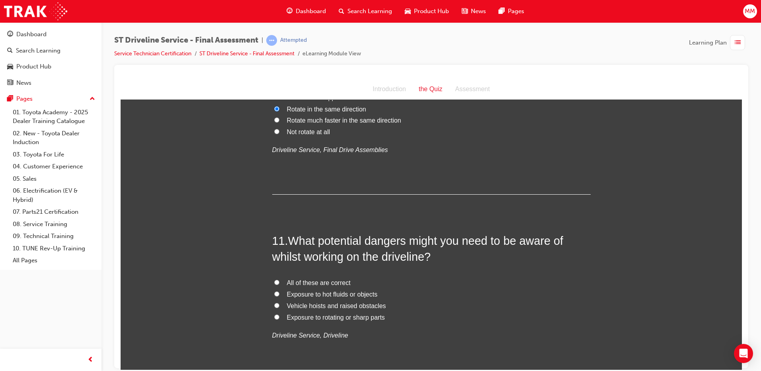
scroll to position [1750, 0]
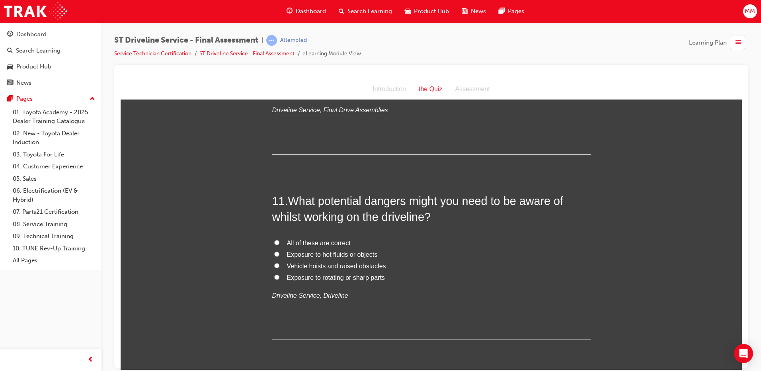
click at [274, 241] on input "All of these are correct" at bounding box center [276, 241] width 5 height 5
radio input "true"
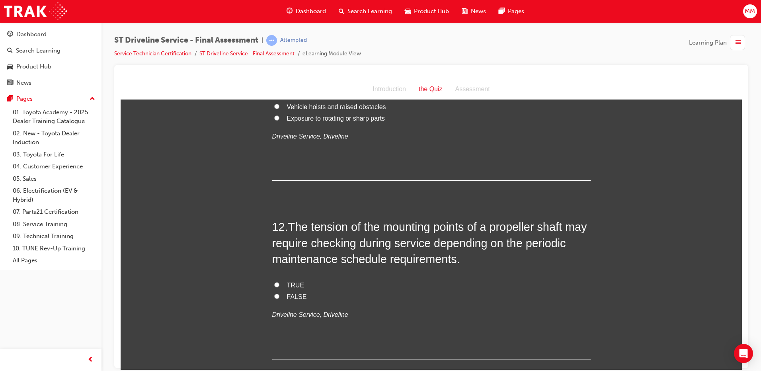
scroll to position [1949, 0]
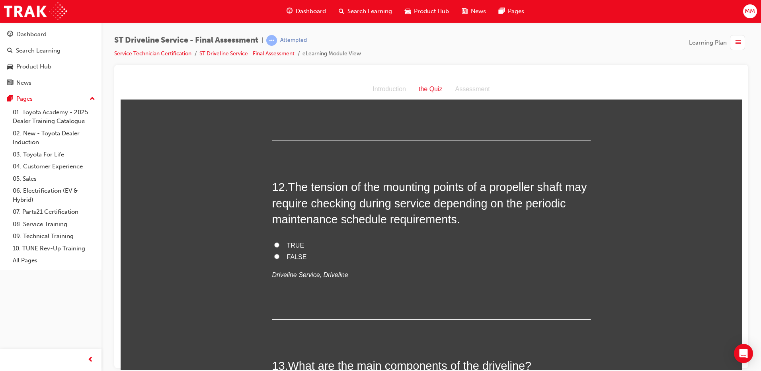
drag, startPoint x: 272, startPoint y: 243, endPoint x: 278, endPoint y: 245, distance: 6.1
click at [274, 243] on input "TRUE" at bounding box center [276, 244] width 5 height 5
radio input "true"
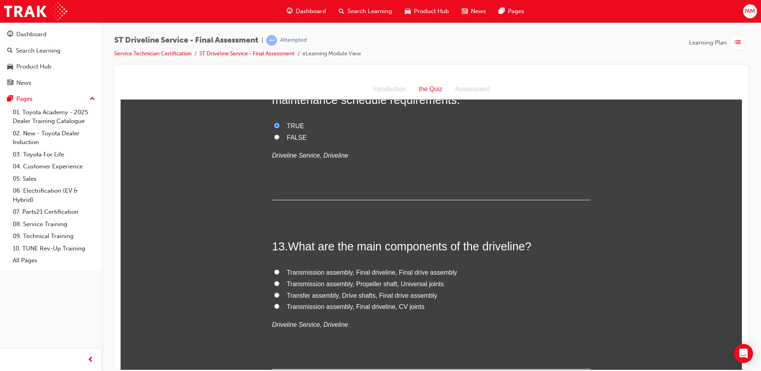
scroll to position [2108, 0]
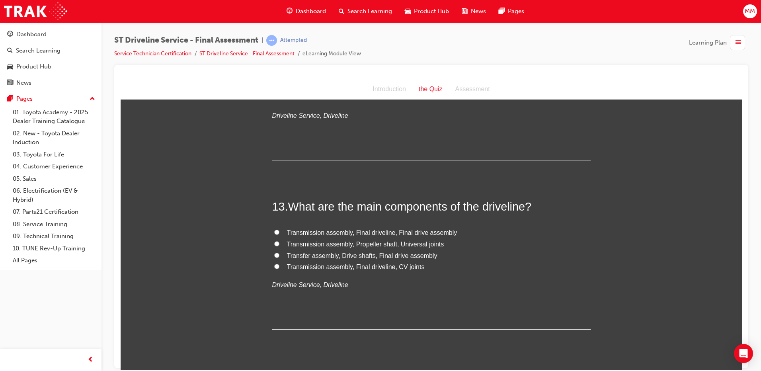
drag, startPoint x: 273, startPoint y: 241, endPoint x: 278, endPoint y: 242, distance: 5.6
click at [274, 241] on input "Transmission assembly, Propeller shaft, Universal joints" at bounding box center [276, 243] width 5 height 5
radio input "true"
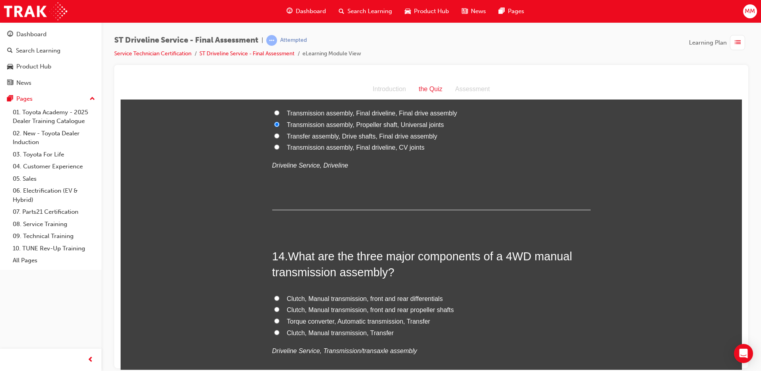
scroll to position [2267, 0]
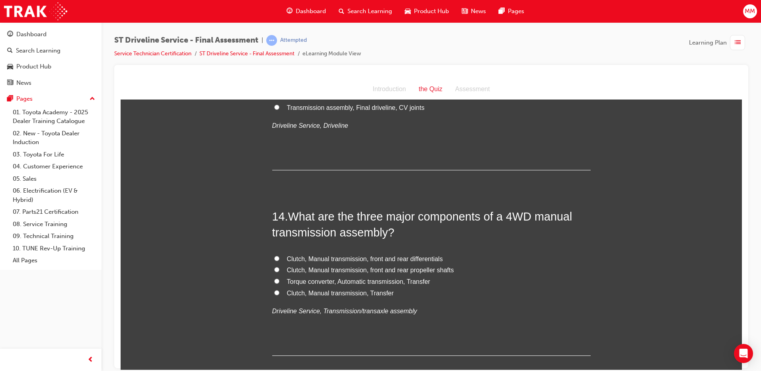
click at [274, 293] on input "Clutch, Manual transmission, Transfer" at bounding box center [276, 292] width 5 height 5
radio input "true"
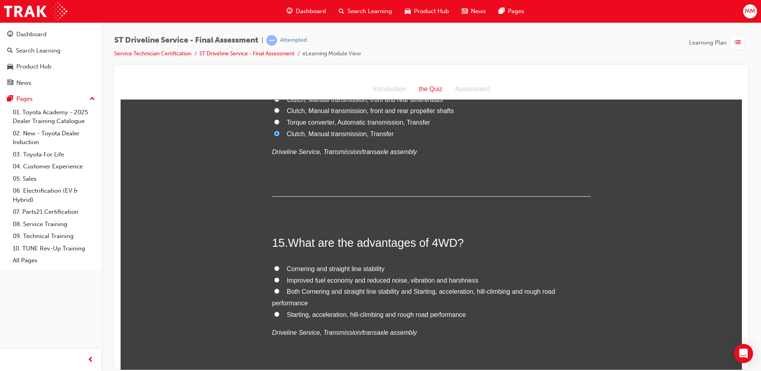
scroll to position [2466, 0]
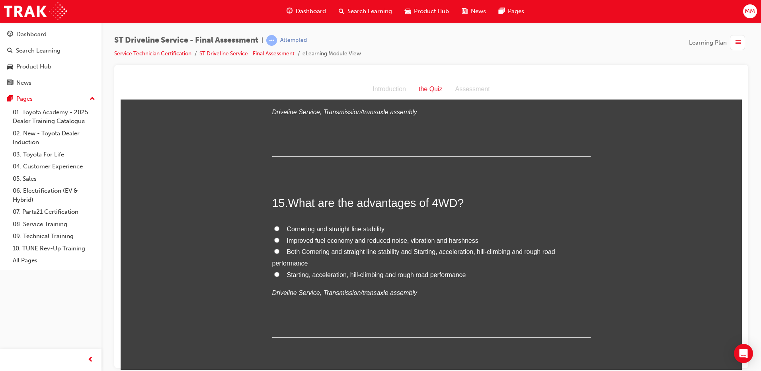
click at [274, 249] on input "Both Cornering and straight line stability and Starting, acceleration, hill-cli…" at bounding box center [276, 250] width 5 height 5
radio input "true"
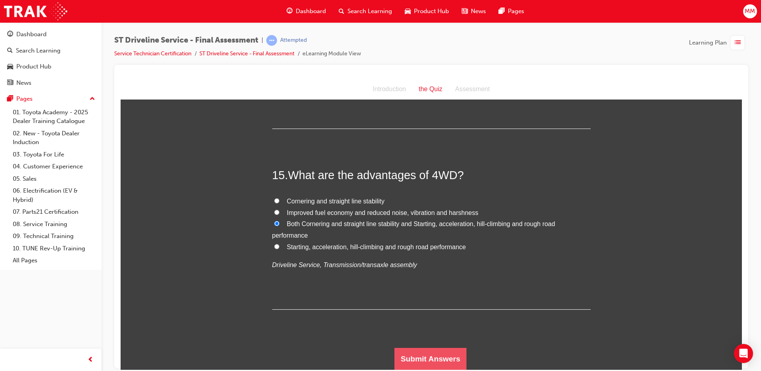
click at [430, 355] on button "Submit Answers" at bounding box center [430, 358] width 72 height 22
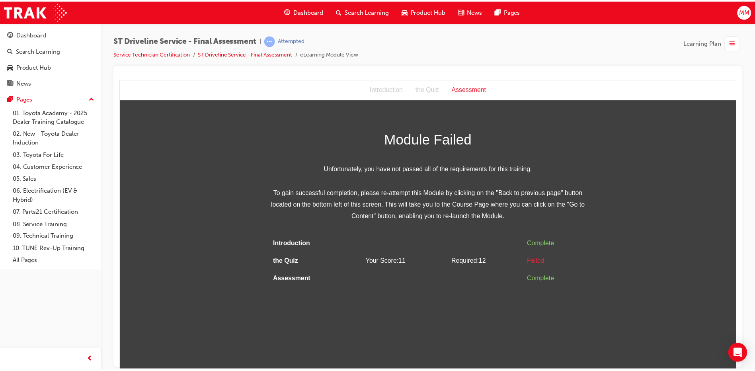
scroll to position [0, 0]
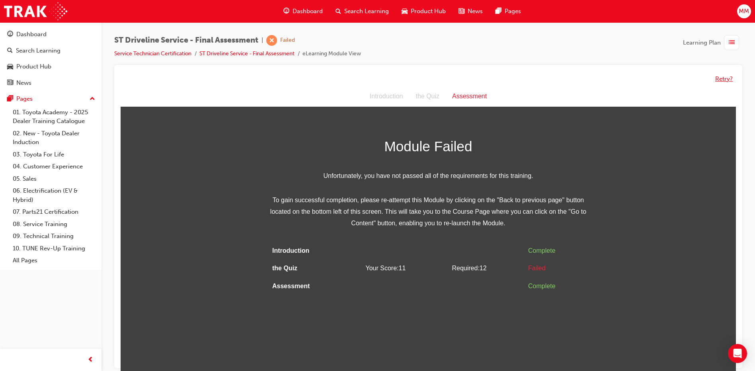
drag, startPoint x: 724, startPoint y: 80, endPoint x: 678, endPoint y: 117, distance: 59.6
click at [723, 80] on button "Retry?" at bounding box center [724, 78] width 18 height 9
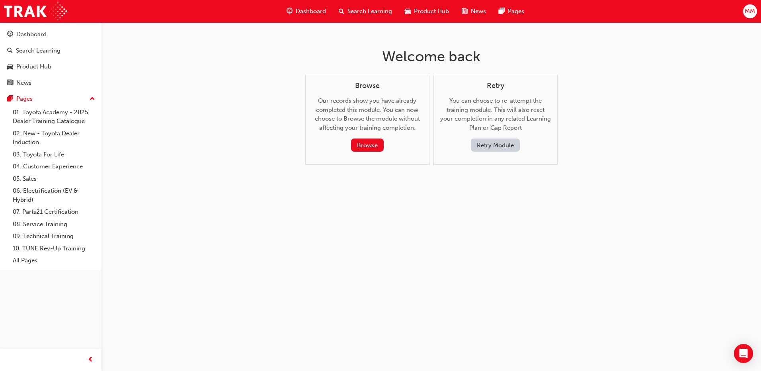
click at [483, 141] on button "Retry Module" at bounding box center [495, 144] width 49 height 13
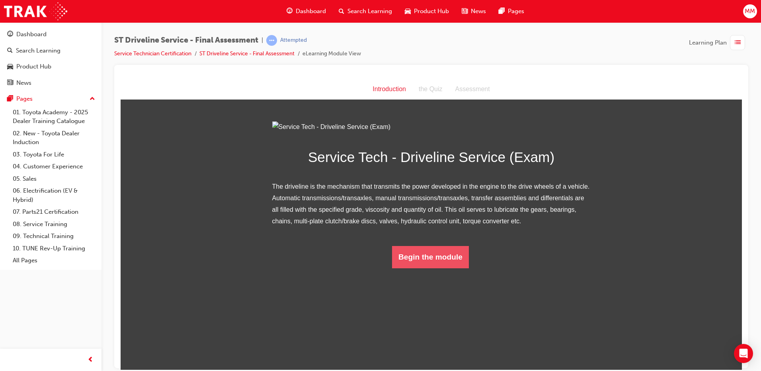
click at [444, 268] on button "Begin the module" at bounding box center [430, 256] width 77 height 22
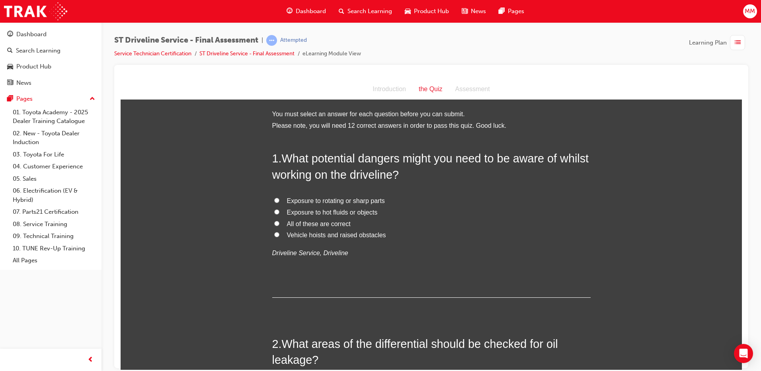
click at [274, 222] on input "All of these are correct" at bounding box center [276, 222] width 5 height 5
radio input "true"
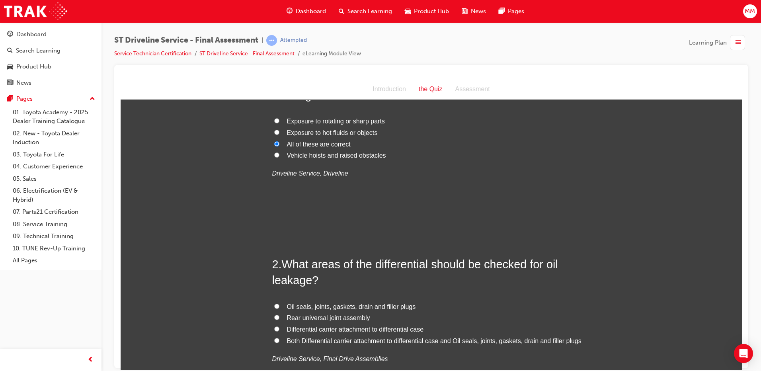
scroll to position [199, 0]
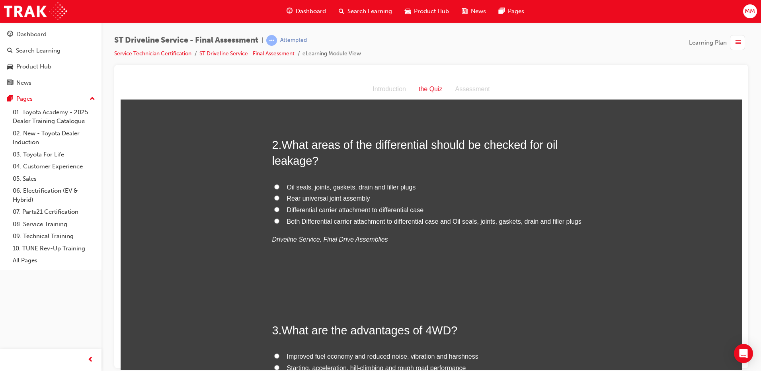
click at [272, 222] on label "Both Differential carrier attachment to differential case and Oil seals, joints…" at bounding box center [431, 222] width 318 height 12
click at [274, 222] on input "Both Differential carrier attachment to differential case and Oil seals, joints…" at bounding box center [276, 220] width 5 height 5
radio input "true"
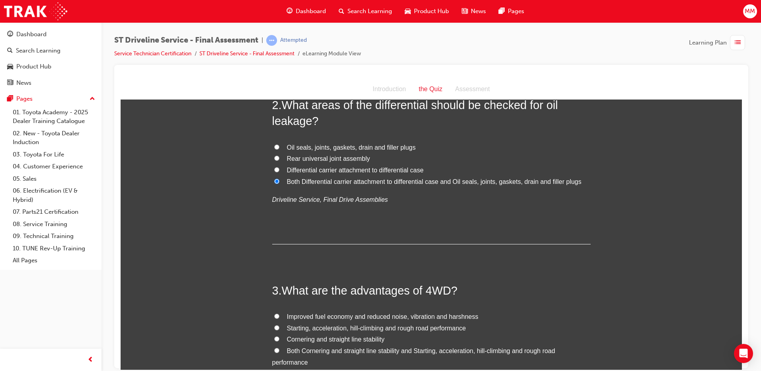
scroll to position [318, 0]
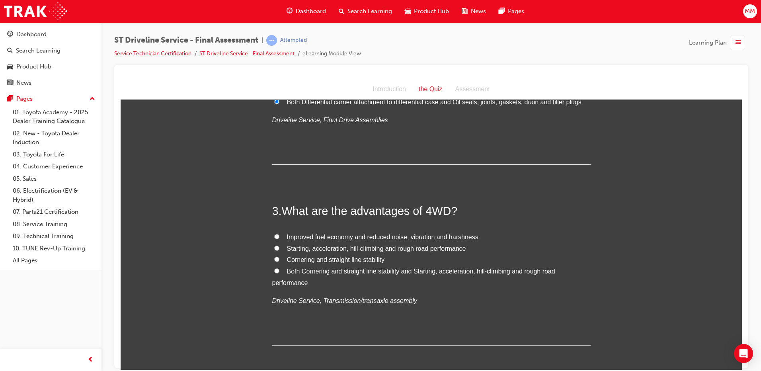
click at [274, 270] on input "Both Cornering and straight line stability and Starting, acceleration, hill-cli…" at bounding box center [276, 270] width 5 height 5
radio input "true"
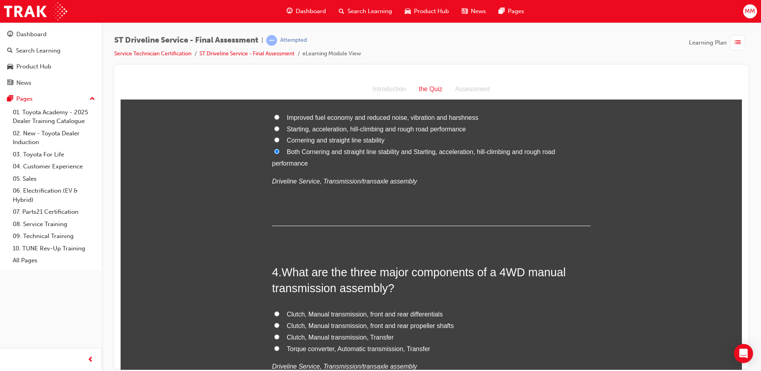
scroll to position [517, 0]
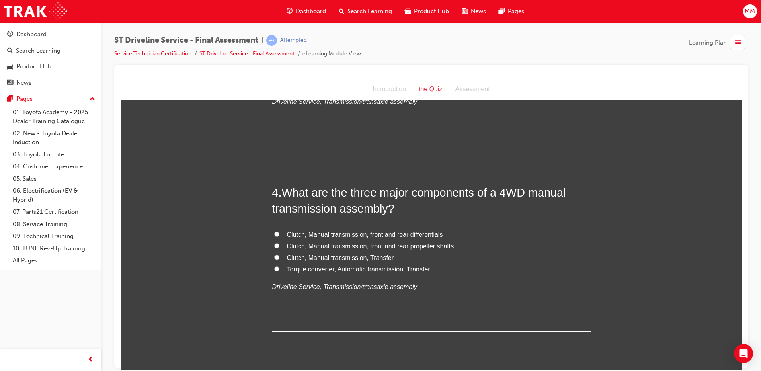
click at [274, 254] on input "Clutch, Manual transmission, Transfer" at bounding box center [276, 256] width 5 height 5
radio input "true"
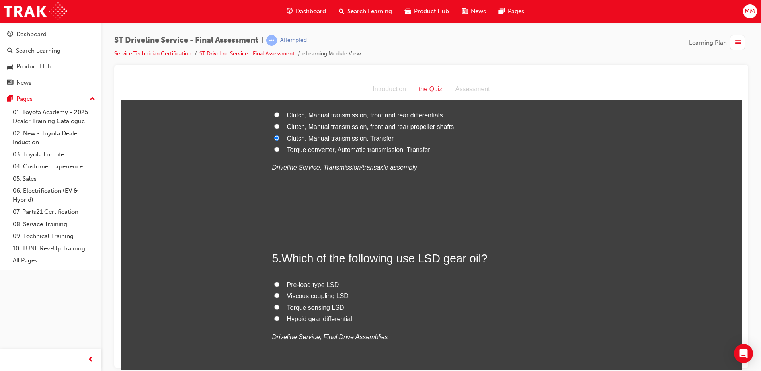
scroll to position [676, 0]
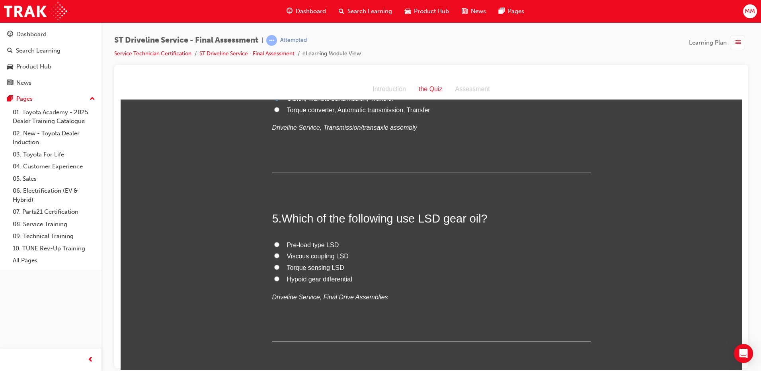
click at [274, 277] on input "Hypoid gear differential" at bounding box center [276, 278] width 5 height 5
radio input "true"
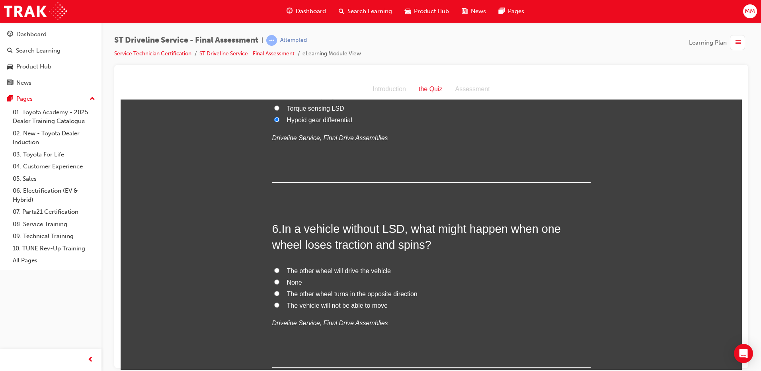
click at [274, 302] on input "The vehicle will not be able to move" at bounding box center [276, 304] width 5 height 5
radio input "true"
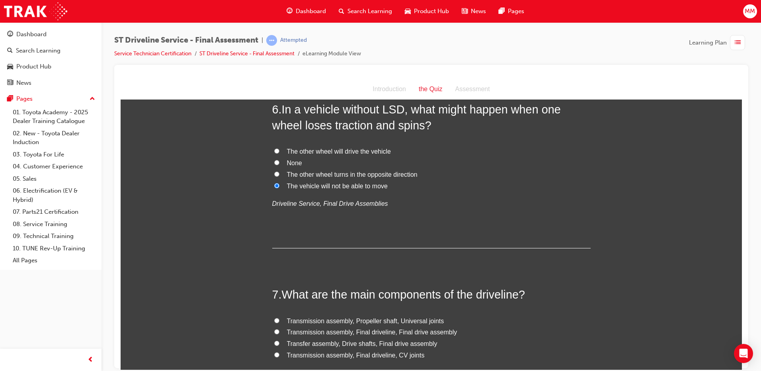
scroll to position [1034, 0]
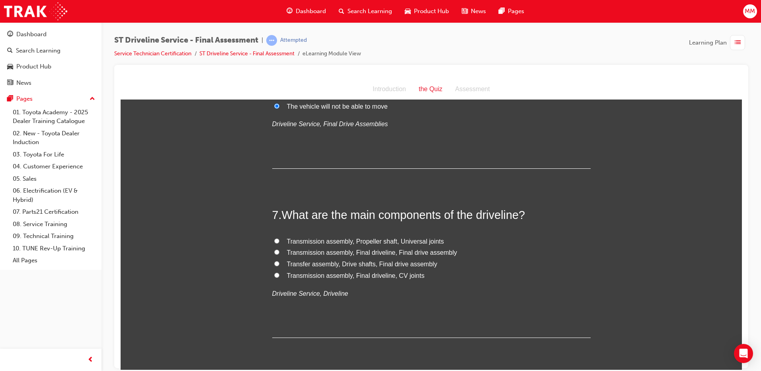
click at [274, 240] on input "Transmission assembly, Propeller shaft, Universal joints" at bounding box center [276, 240] width 5 height 5
radio input "true"
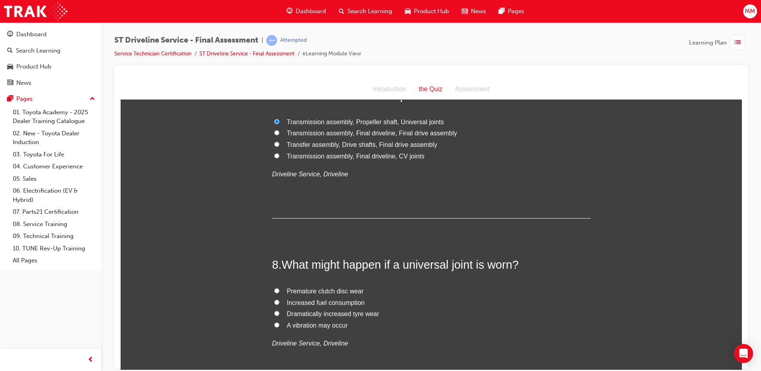
scroll to position [1233, 0]
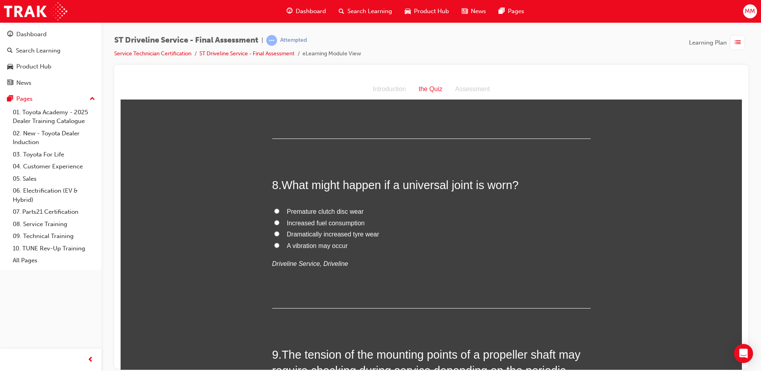
click at [274, 246] on input "A vibration may occur" at bounding box center [276, 244] width 5 height 5
radio input "true"
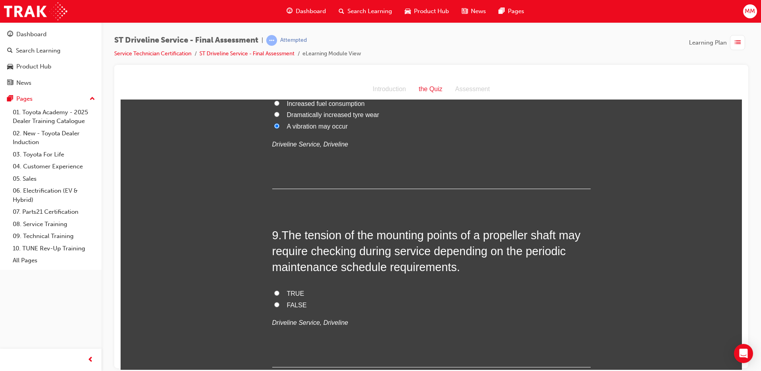
scroll to position [1432, 0]
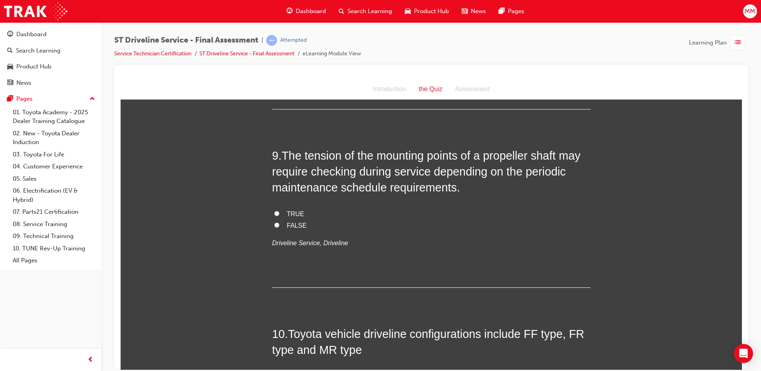
click at [274, 212] on input "TRUE" at bounding box center [276, 212] width 5 height 5
radio input "true"
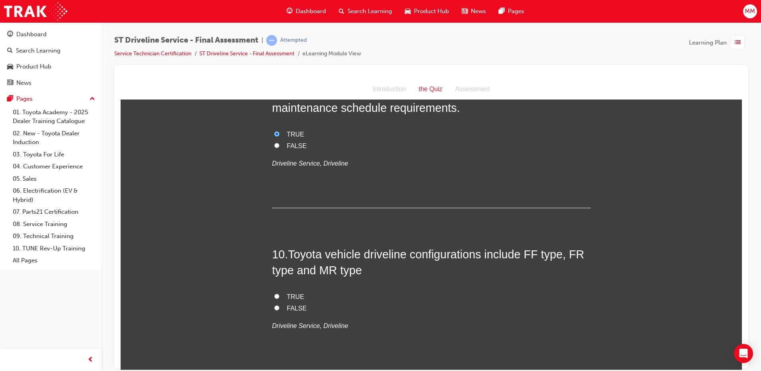
scroll to position [1591, 0]
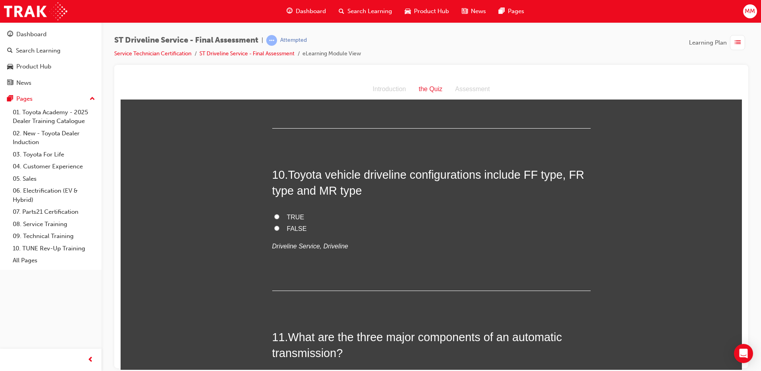
click at [274, 217] on input "TRUE" at bounding box center [276, 216] width 5 height 5
radio input "true"
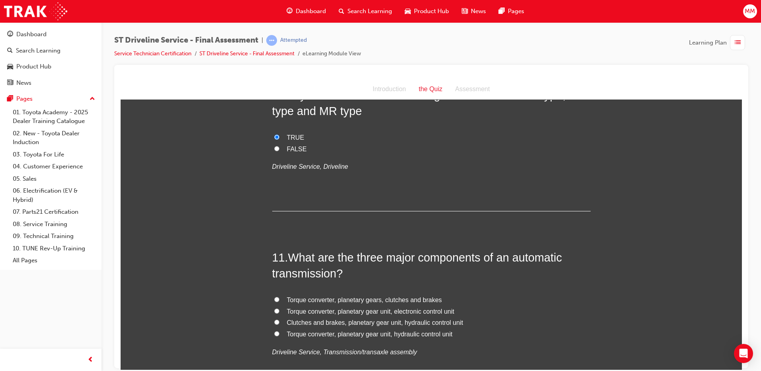
scroll to position [1750, 0]
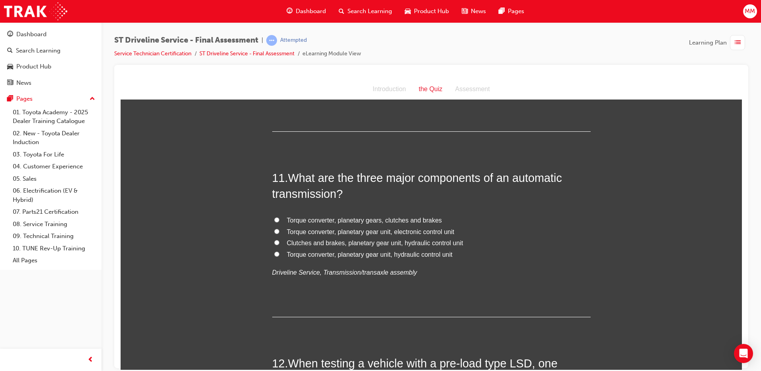
click at [274, 243] on input "Clutches and brakes, planetary gear unit, hydraulic control unit" at bounding box center [276, 241] width 5 height 5
radio input "true"
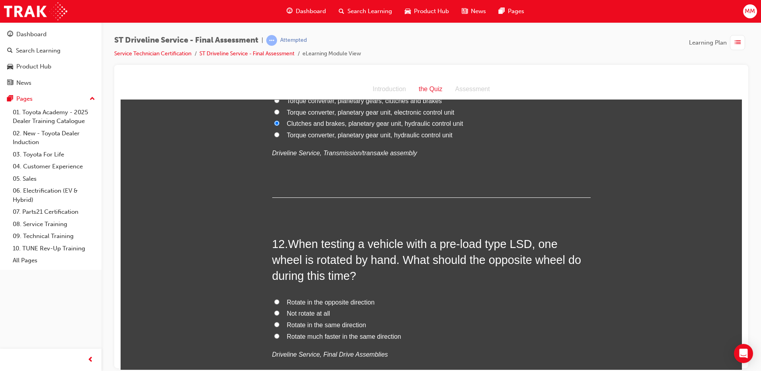
scroll to position [1909, 0]
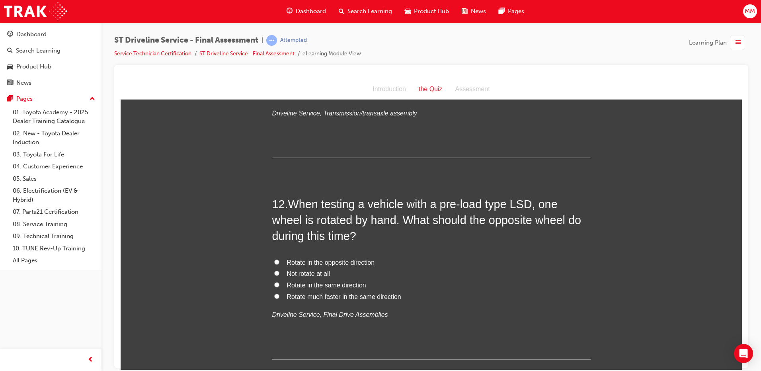
click at [274, 282] on input "Rotate in the same direction" at bounding box center [276, 284] width 5 height 5
radio input "true"
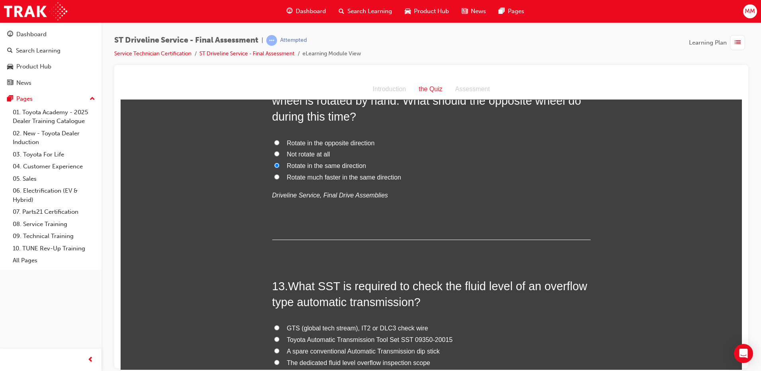
scroll to position [2108, 0]
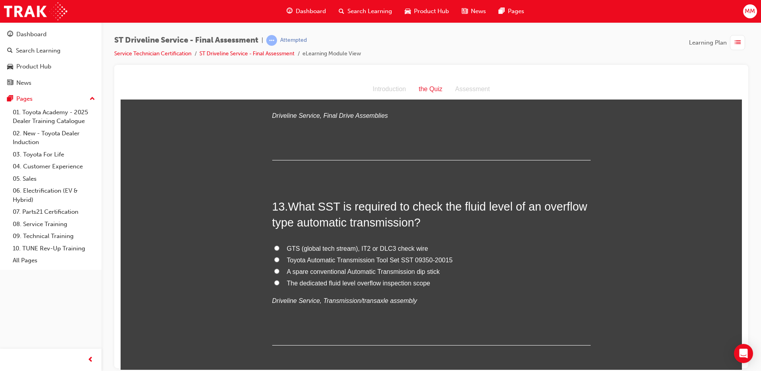
click at [274, 259] on input "Toyota Automatic Transmission Tool Set SST 09350-20015" at bounding box center [276, 259] width 5 height 5
radio input "true"
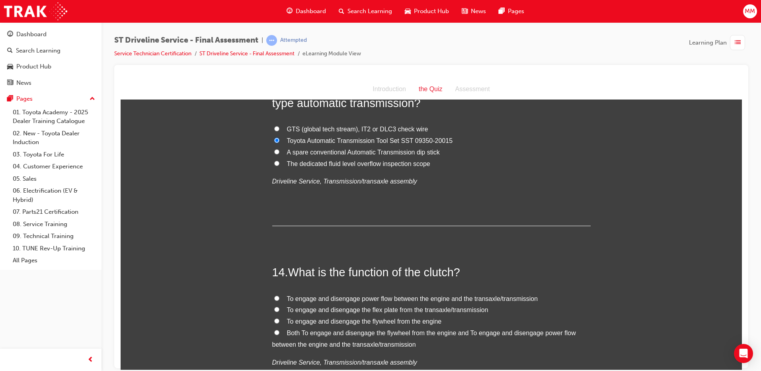
scroll to position [2347, 0]
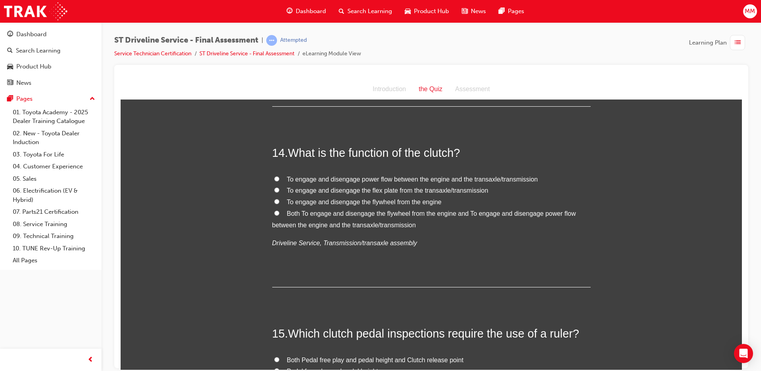
click at [274, 215] on input "Both To engage and disengage the flywheel from the engine and To engage and dis…" at bounding box center [276, 212] width 5 height 5
radio input "true"
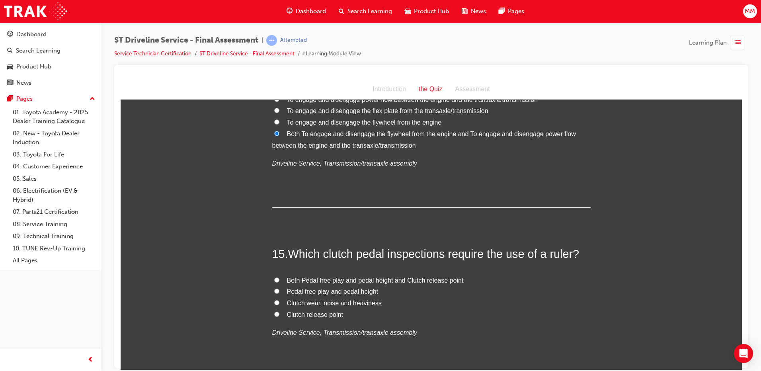
scroll to position [2466, 0]
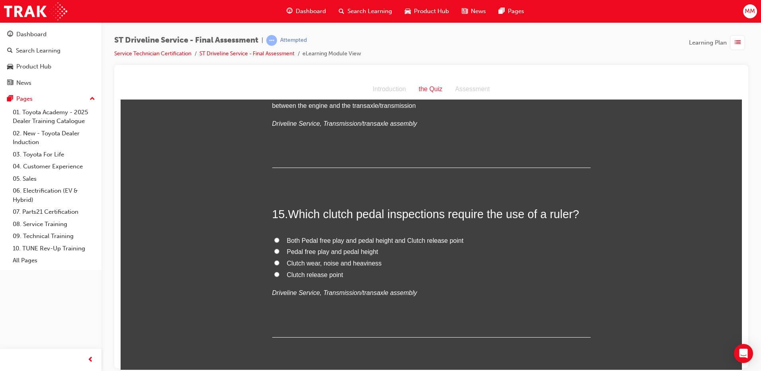
click at [274, 249] on input "Pedal free play and pedal height" at bounding box center [276, 250] width 5 height 5
radio input "true"
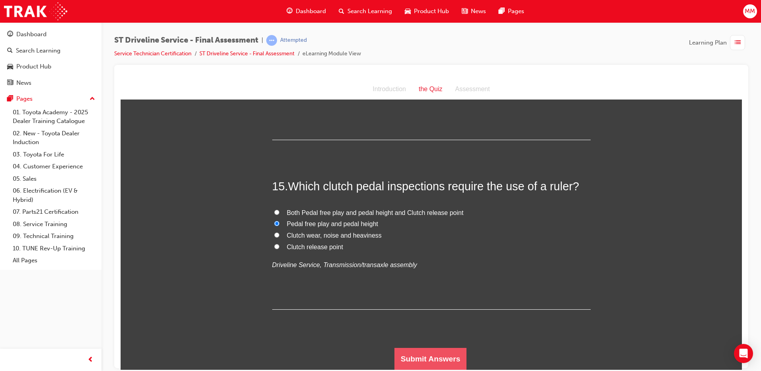
click at [448, 354] on button "Submit Answers" at bounding box center [430, 358] width 72 height 22
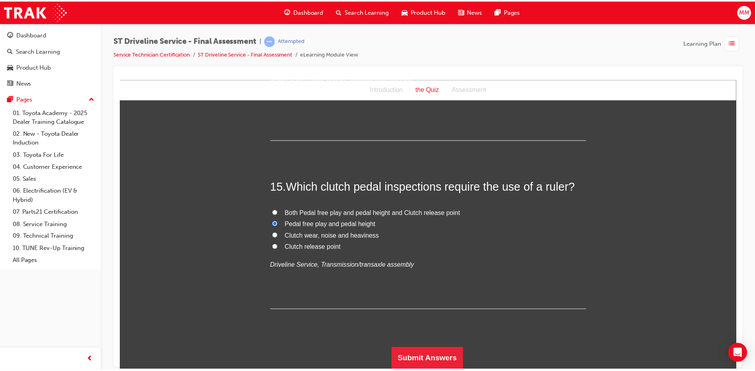
scroll to position [0, 0]
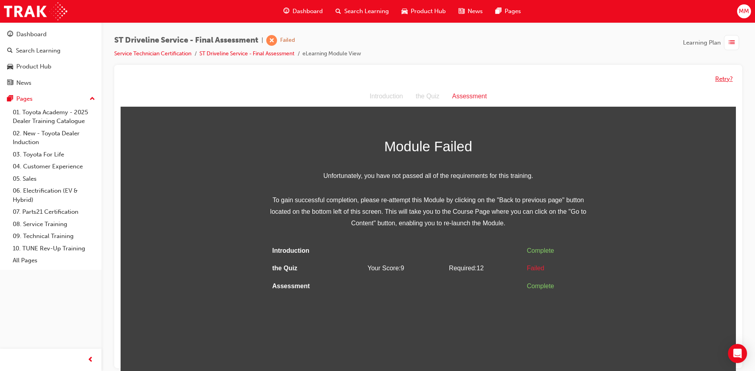
click at [722, 78] on button "Retry?" at bounding box center [724, 78] width 18 height 9
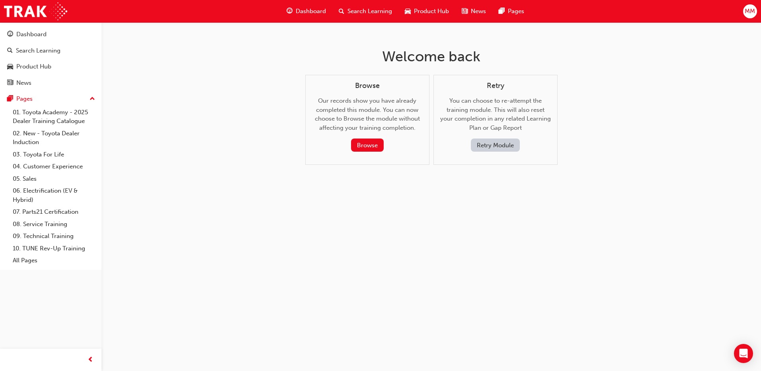
click at [500, 148] on button "Retry Module" at bounding box center [495, 144] width 49 height 13
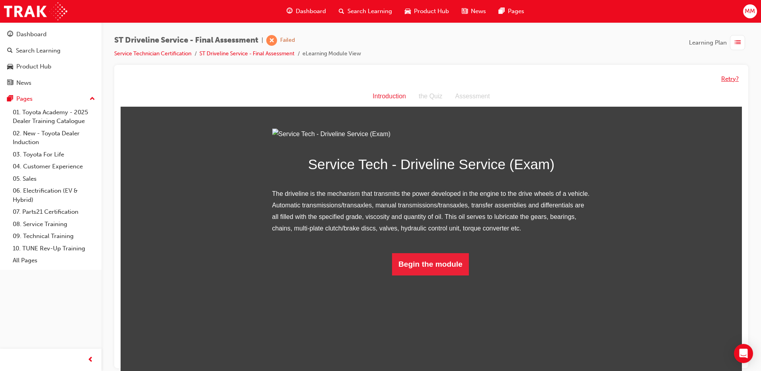
drag, startPoint x: 723, startPoint y: 76, endPoint x: 590, endPoint y: 17, distance: 145.5
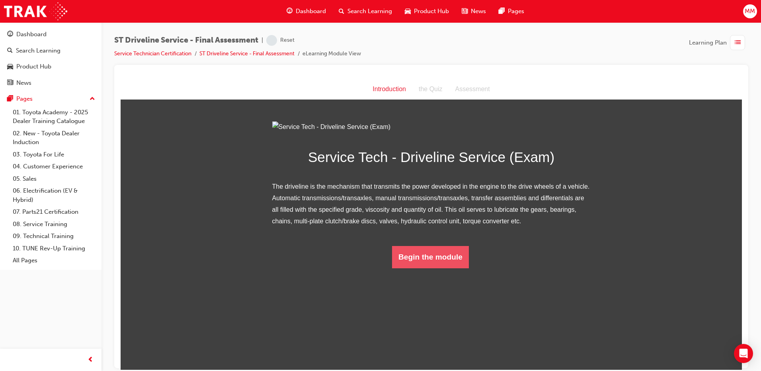
click at [445, 268] on button "Begin the module" at bounding box center [430, 256] width 77 height 22
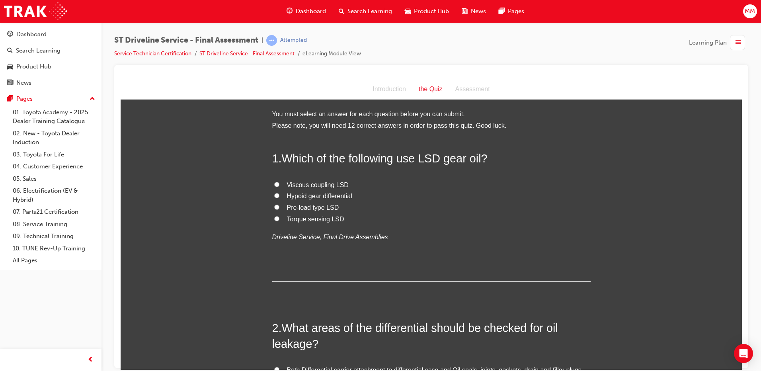
drag, startPoint x: 273, startPoint y: 207, endPoint x: 304, endPoint y: 216, distance: 32.2
click at [275, 207] on input "Pre-load type LSD" at bounding box center [276, 206] width 5 height 5
radio input "true"
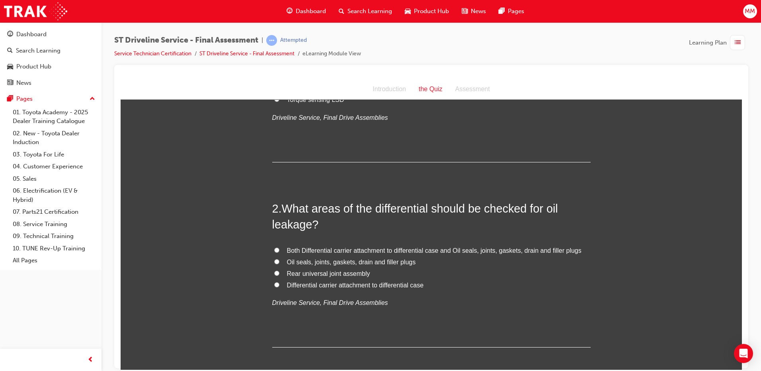
scroll to position [159, 0]
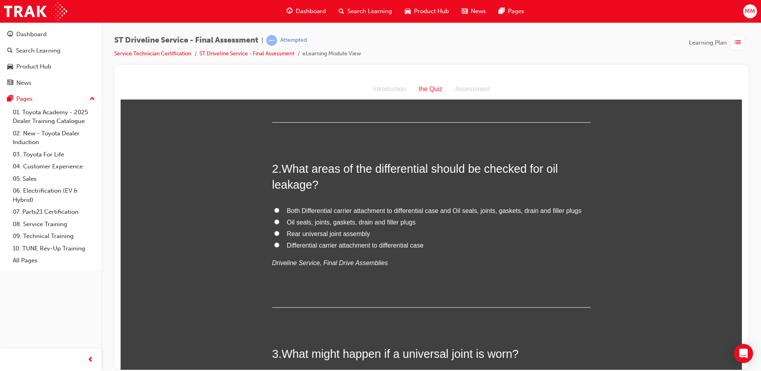
click at [274, 210] on input "Both Differential carrier attachment to differential case and Oil seals, joints…" at bounding box center [276, 209] width 5 height 5
radio input "true"
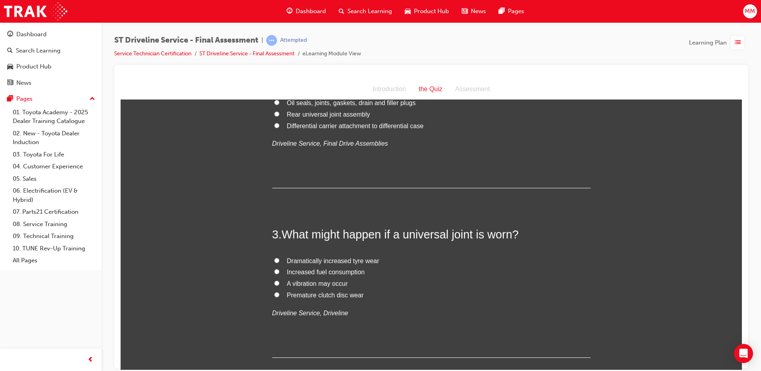
scroll to position [318, 0]
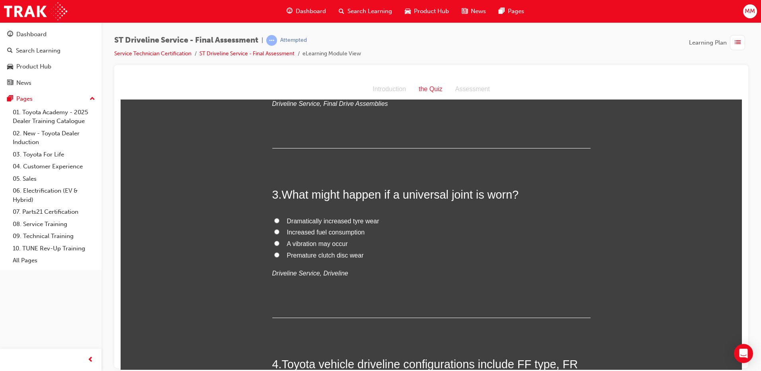
click at [274, 244] on input "A vibration may occur" at bounding box center [276, 242] width 5 height 5
radio input "true"
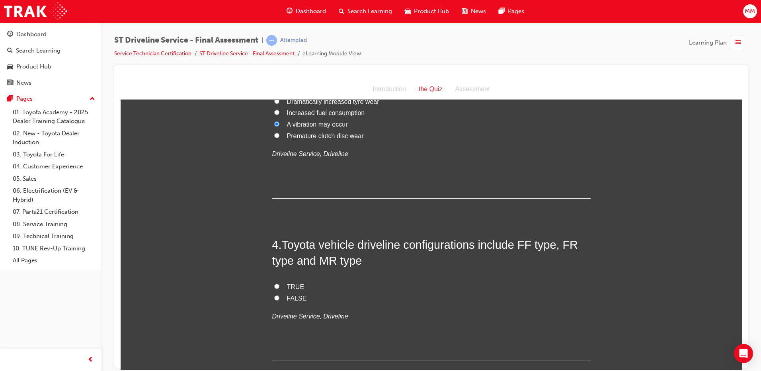
scroll to position [477, 0]
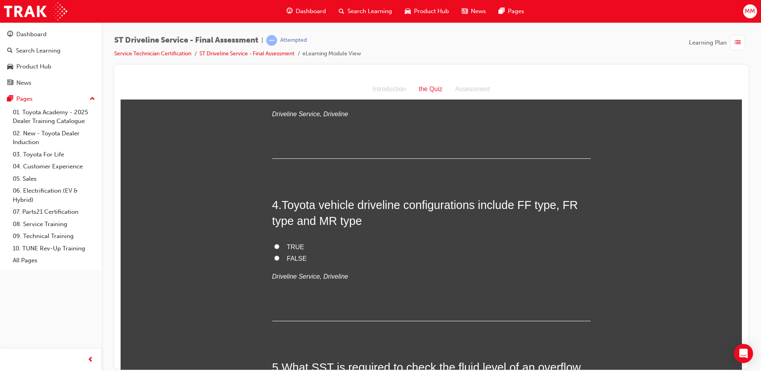
drag, startPoint x: 273, startPoint y: 257, endPoint x: 335, endPoint y: 255, distance: 62.1
click at [278, 255] on label "FALSE" at bounding box center [431, 259] width 318 height 12
click at [278, 255] on input "FALSE" at bounding box center [276, 257] width 5 height 5
radio input "true"
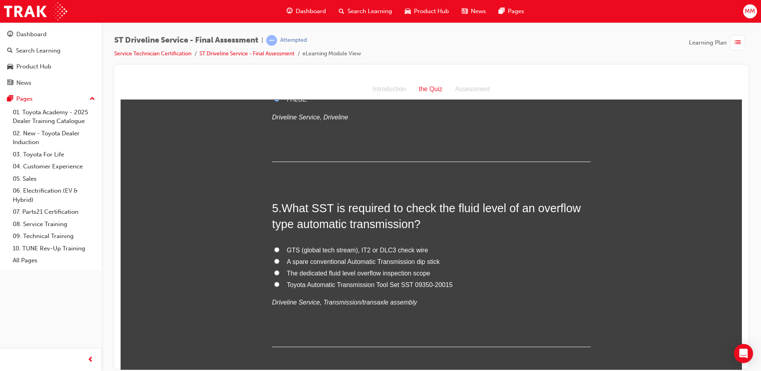
drag, startPoint x: 271, startPoint y: 282, endPoint x: 304, endPoint y: 276, distance: 33.2
click at [274, 282] on input "Toyota Automatic Transmission Tool Set SST 09350-20015" at bounding box center [276, 283] width 5 height 5
radio input "true"
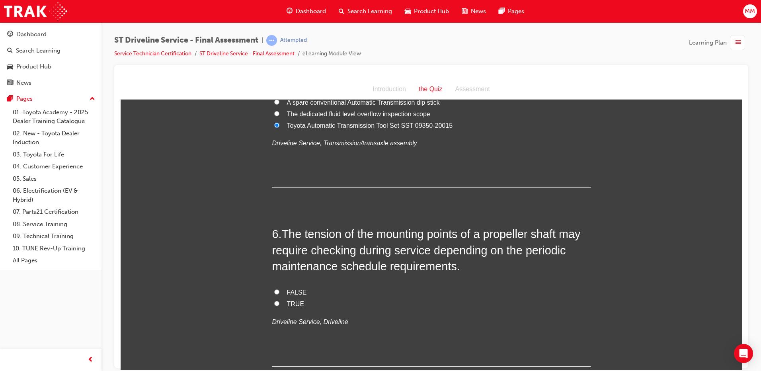
drag, startPoint x: 274, startPoint y: 302, endPoint x: 322, endPoint y: 294, distance: 49.1
click at [274, 301] on input "TRUE" at bounding box center [276, 302] width 5 height 5
radio input "true"
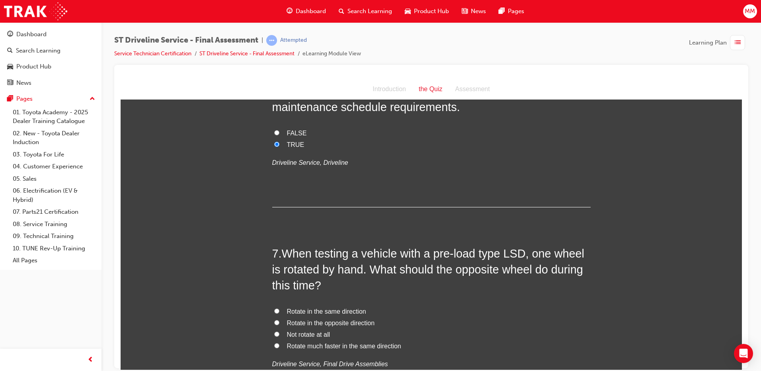
scroll to position [994, 0]
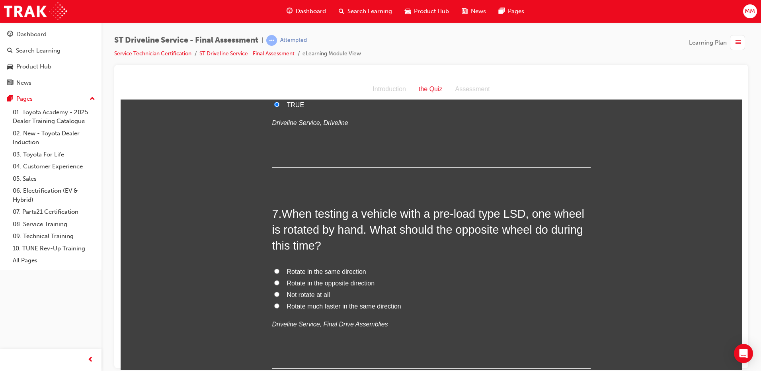
click at [274, 270] on input "Rotate in the same direction" at bounding box center [276, 270] width 5 height 5
radio input "true"
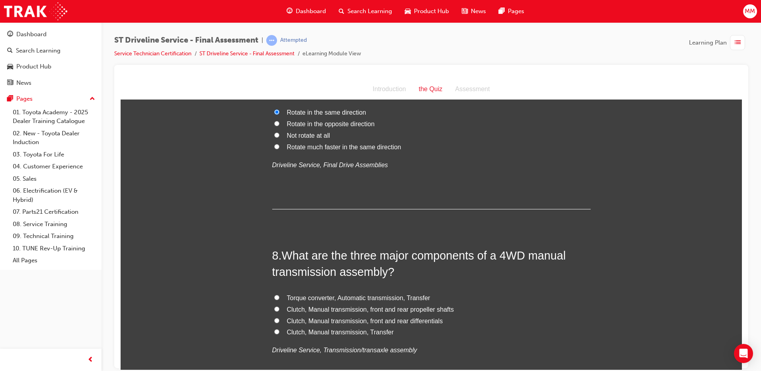
scroll to position [1193, 0]
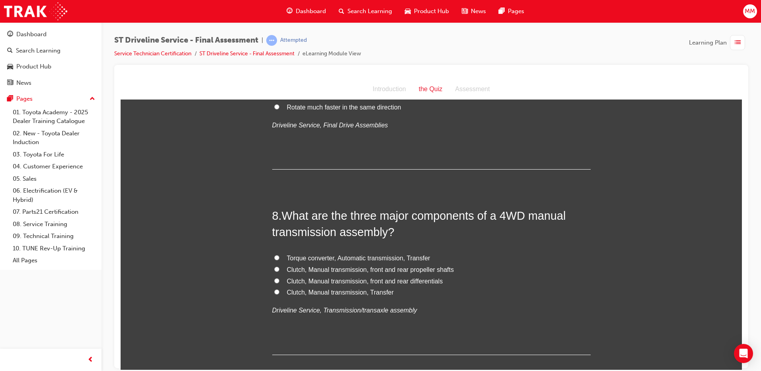
click at [274, 292] on input "Clutch, Manual transmission, Transfer" at bounding box center [276, 291] width 5 height 5
radio input "true"
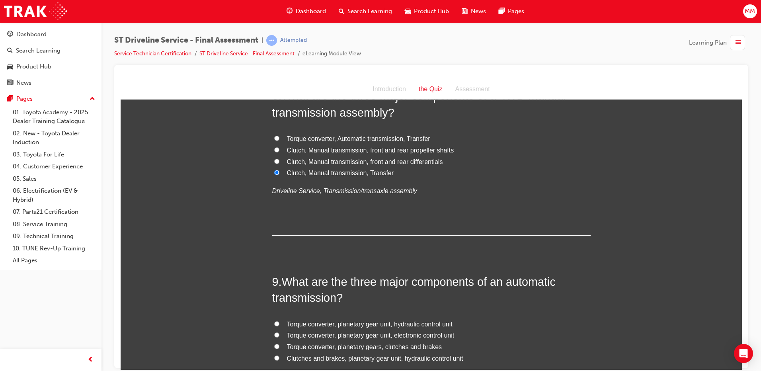
scroll to position [1392, 0]
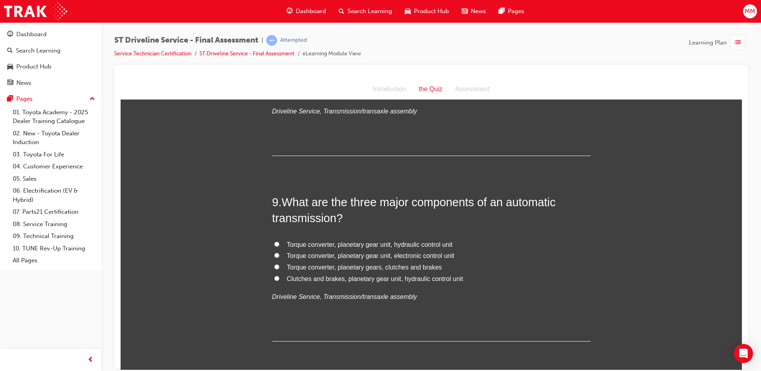
click at [274, 242] on input "Torque converter, planetary gear unit, hydraulic control unit" at bounding box center [276, 243] width 5 height 5
radio input "true"
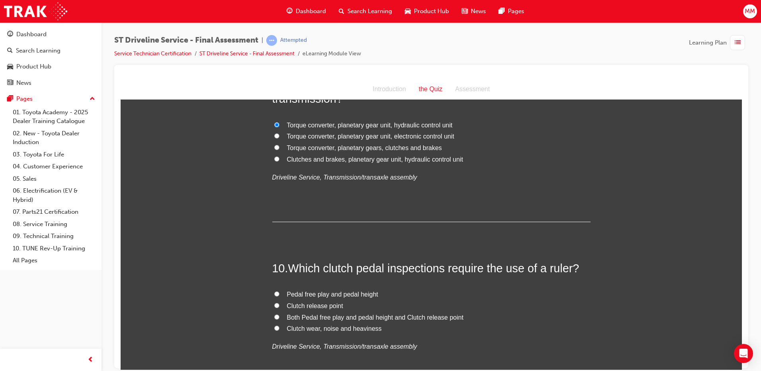
scroll to position [1591, 0]
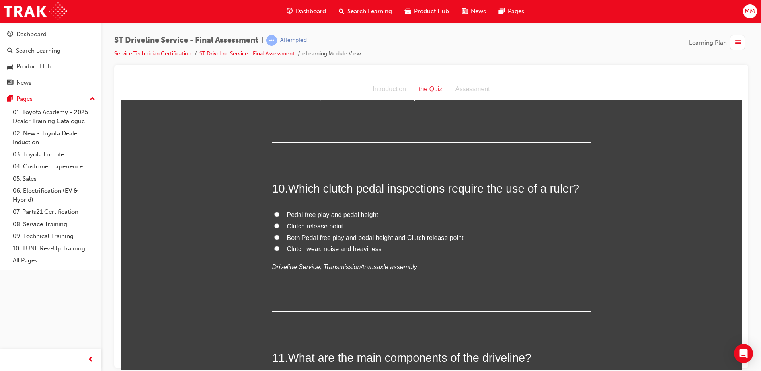
drag, startPoint x: 273, startPoint y: 237, endPoint x: 300, endPoint y: 230, distance: 28.1
click at [274, 236] on input "Both Pedal free play and pedal height and Clutch release point" at bounding box center [276, 236] width 5 height 5
radio input "true"
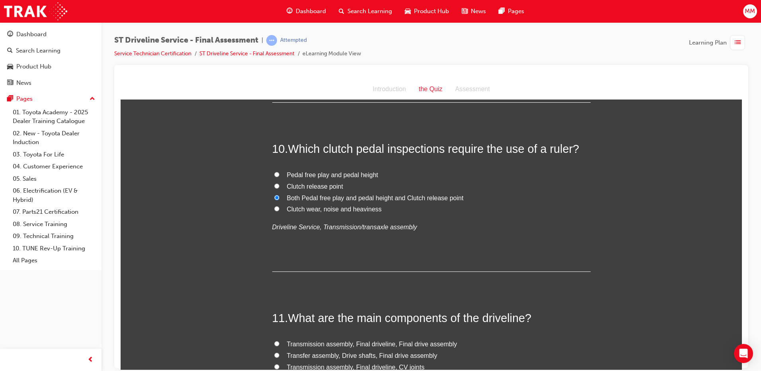
scroll to position [1710, 0]
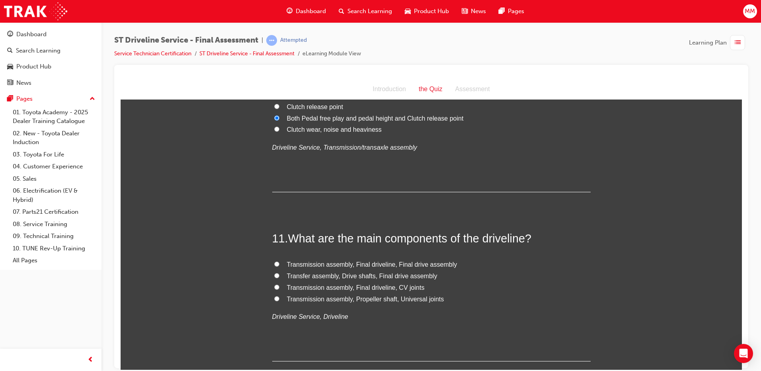
click at [274, 298] on input "Transmission assembly, Propeller shaft, Universal joints" at bounding box center [276, 298] width 5 height 5
radio input "true"
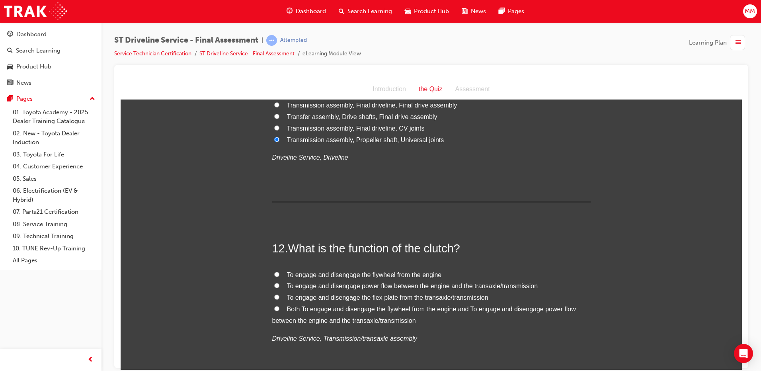
scroll to position [1909, 0]
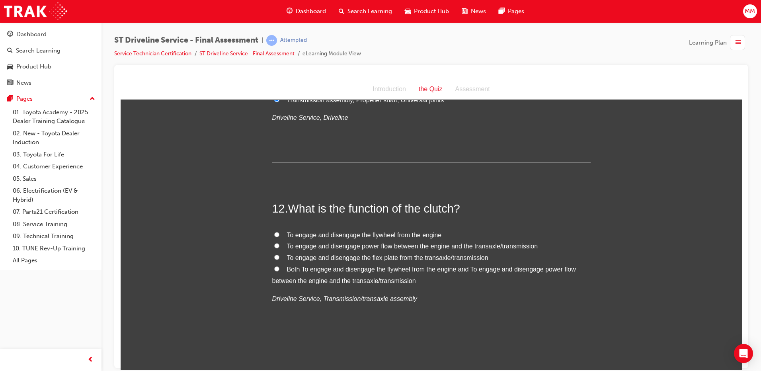
click at [274, 266] on input "Both To engage and disengage the flywheel from the engine and To engage and dis…" at bounding box center [276, 268] width 5 height 5
radio input "true"
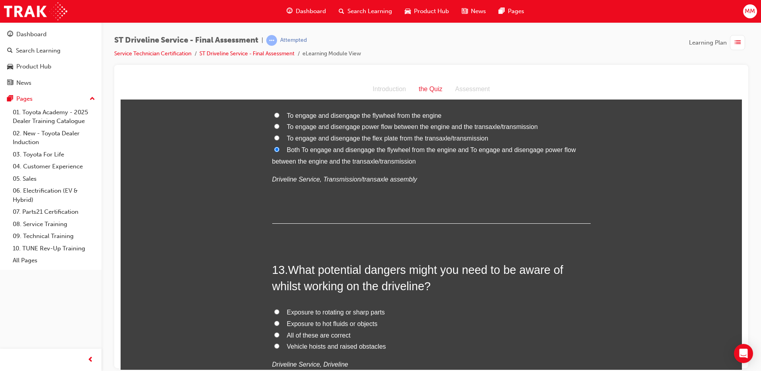
scroll to position [2068, 0]
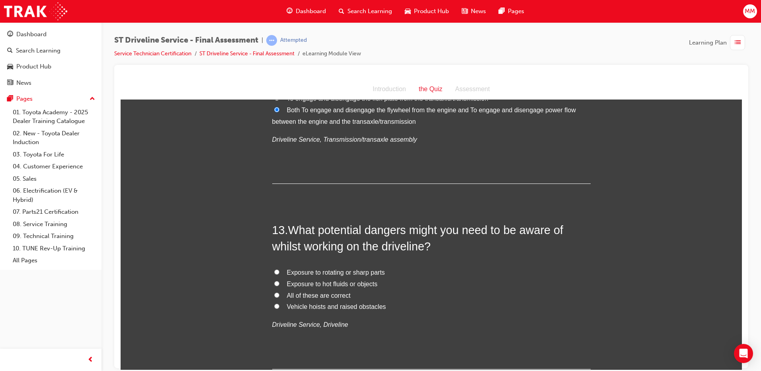
drag, startPoint x: 272, startPoint y: 295, endPoint x: 297, endPoint y: 287, distance: 26.3
click at [274, 295] on input "All of these are correct" at bounding box center [276, 294] width 5 height 5
radio input "true"
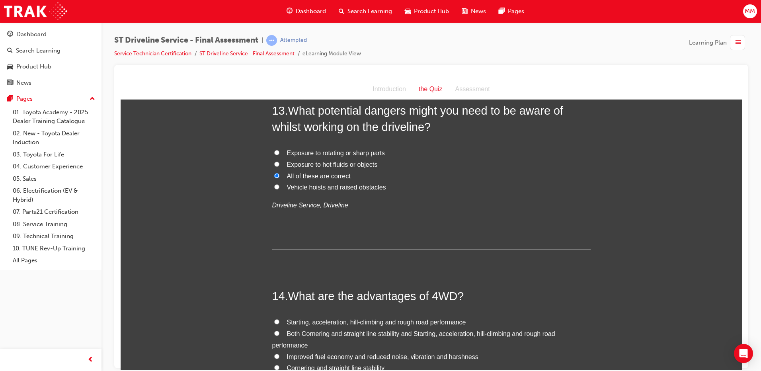
scroll to position [2267, 0]
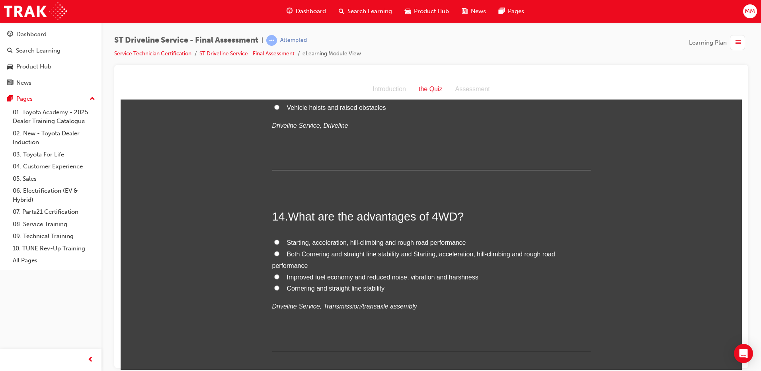
click at [274, 255] on input "Both Cornering and straight line stability and Starting, acceleration, hill-cli…" at bounding box center [276, 253] width 5 height 5
radio input "true"
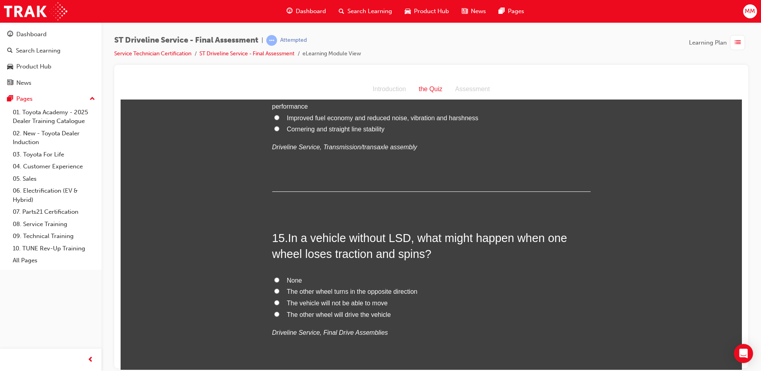
drag, startPoint x: 272, startPoint y: 300, endPoint x: 276, endPoint y: 300, distance: 4.1
click at [274, 300] on input "The vehicle will not be able to move" at bounding box center [276, 302] width 5 height 5
radio input "true"
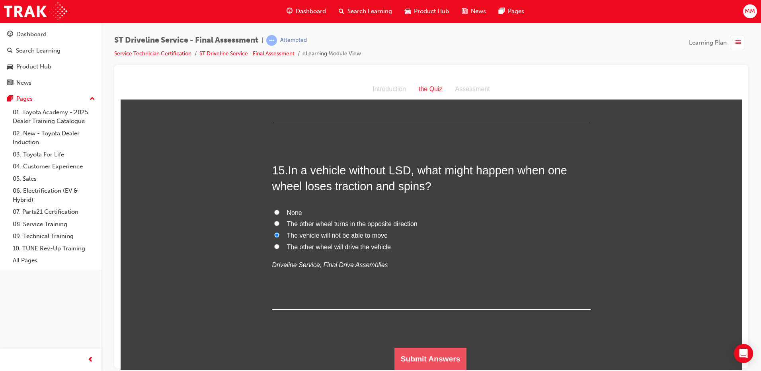
click at [408, 354] on button "Submit Answers" at bounding box center [430, 358] width 72 height 22
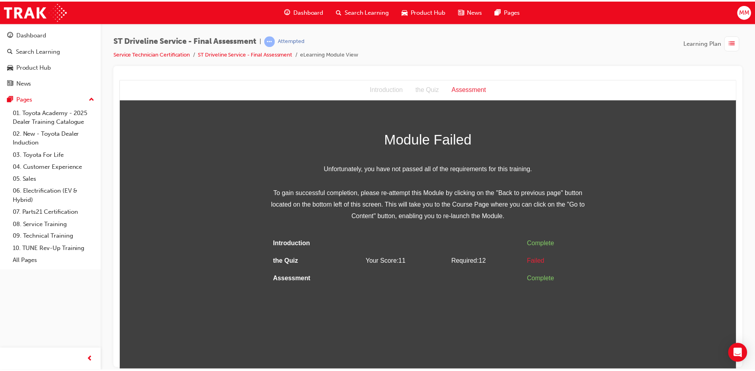
scroll to position [0, 0]
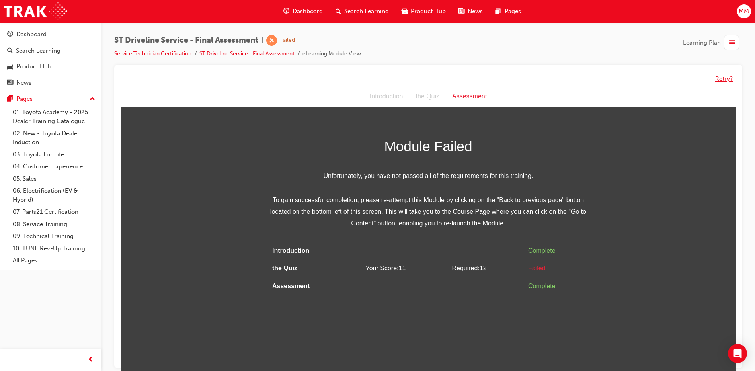
click at [716, 77] on button "Retry?" at bounding box center [724, 78] width 18 height 9
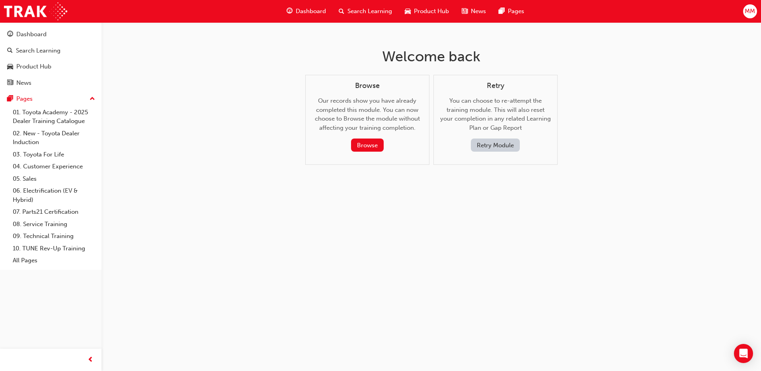
click at [496, 140] on button "Retry Module" at bounding box center [495, 144] width 49 height 13
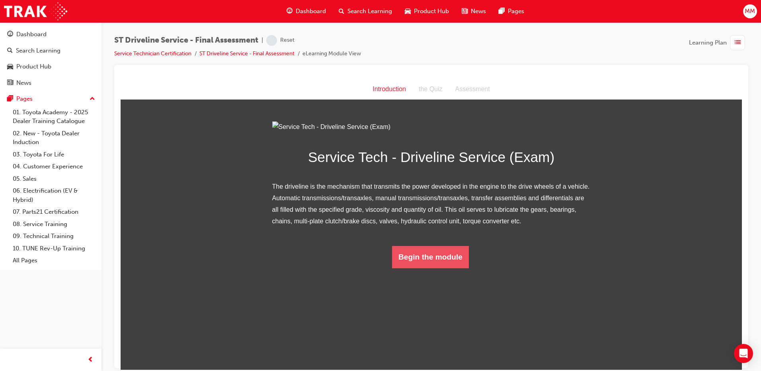
click at [413, 268] on button "Begin the module" at bounding box center [430, 256] width 77 height 22
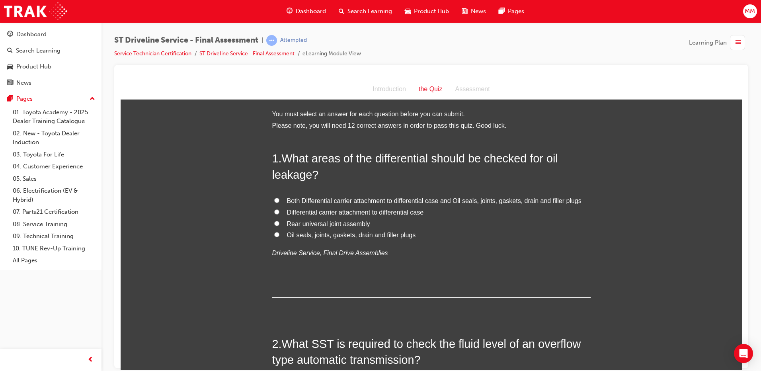
click at [274, 201] on input "Both Differential carrier attachment to differential case and Oil seals, joints…" at bounding box center [276, 199] width 5 height 5
radio input "true"
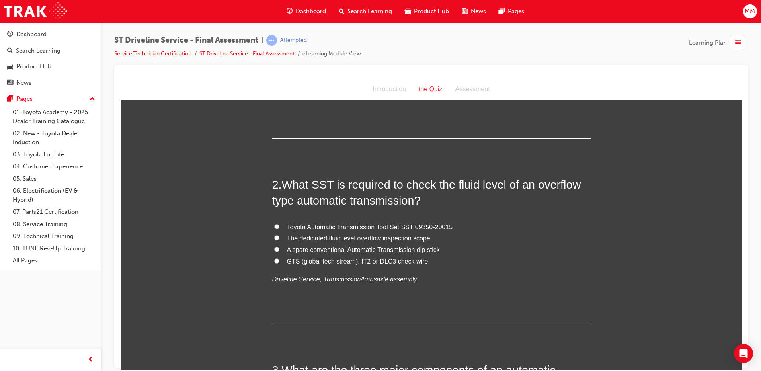
click at [274, 224] on input "Toyota Automatic Transmission Tool Set SST 09350-20015" at bounding box center [276, 226] width 5 height 5
radio input "true"
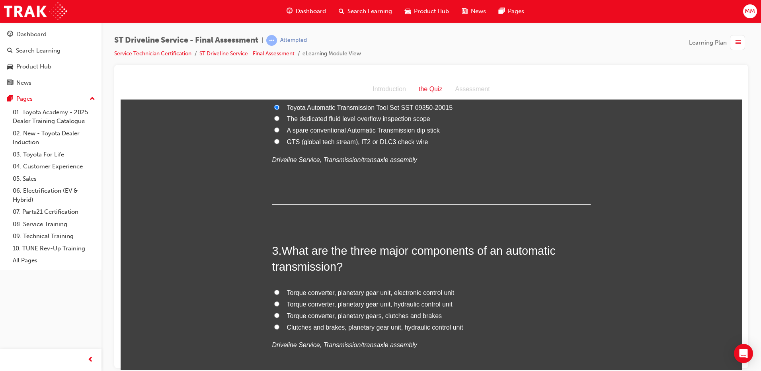
scroll to position [318, 0]
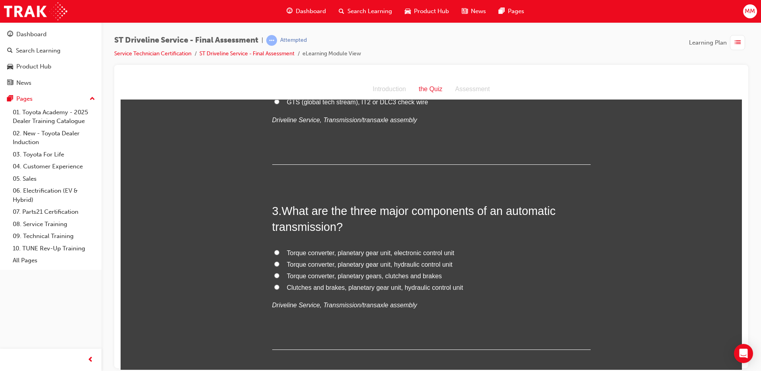
click at [274, 264] on input "Torque converter, planetary gear unit, hydraulic control unit" at bounding box center [276, 263] width 5 height 5
radio input "true"
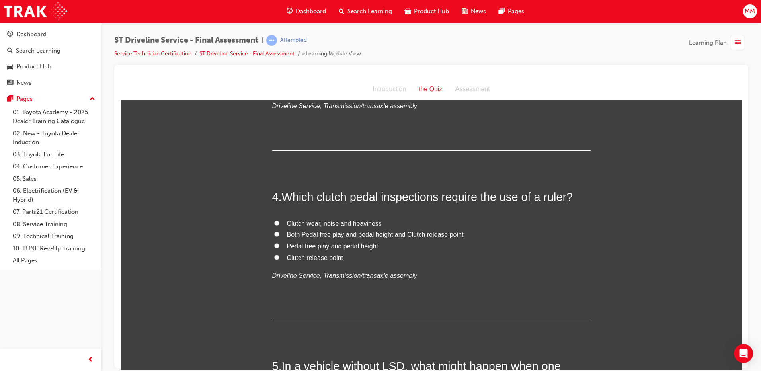
click at [274, 234] on input "Both Pedal free play and pedal height and Clutch release point" at bounding box center [276, 233] width 5 height 5
radio input "true"
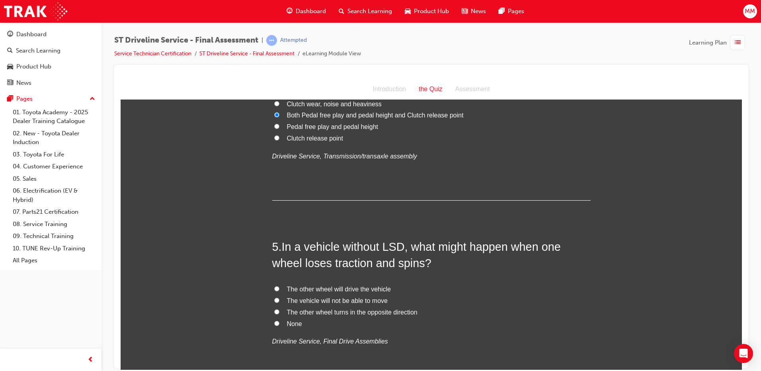
scroll to position [676, 0]
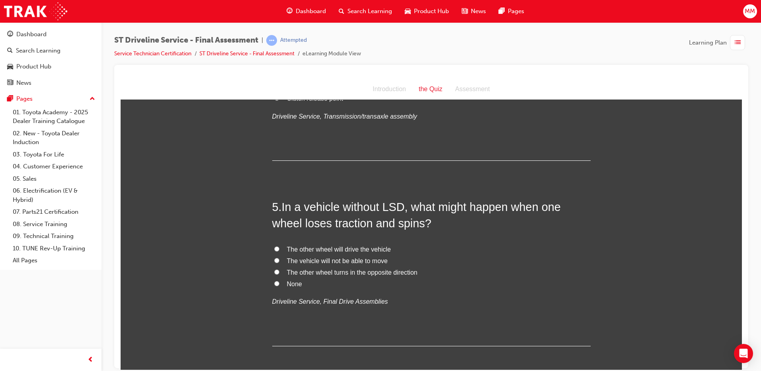
click at [274, 259] on input "The vehicle will not be able to move" at bounding box center [276, 259] width 5 height 5
radio input "true"
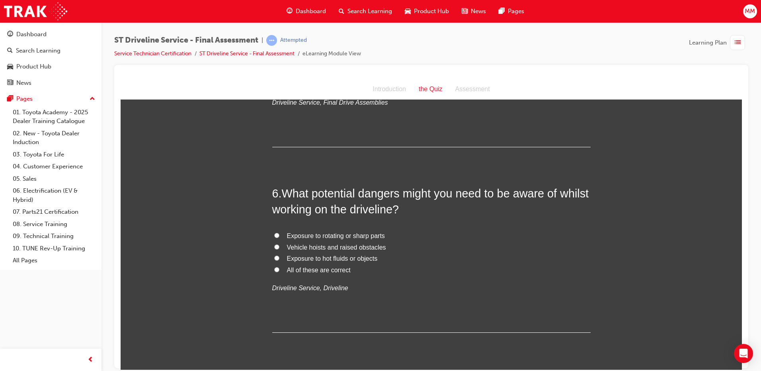
scroll to position [915, 0]
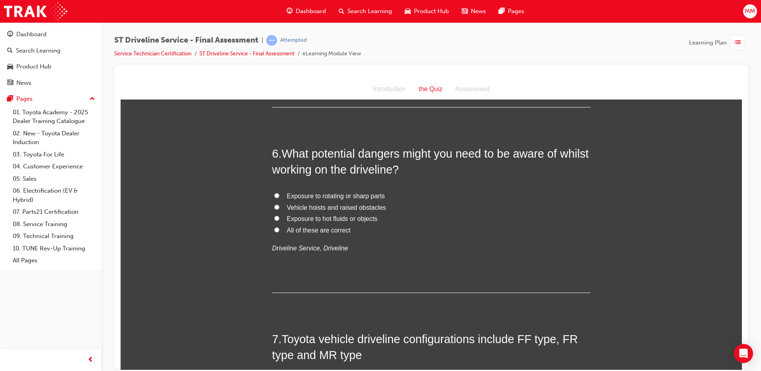
click at [274, 229] on input "All of these are correct" at bounding box center [276, 229] width 5 height 5
radio input "true"
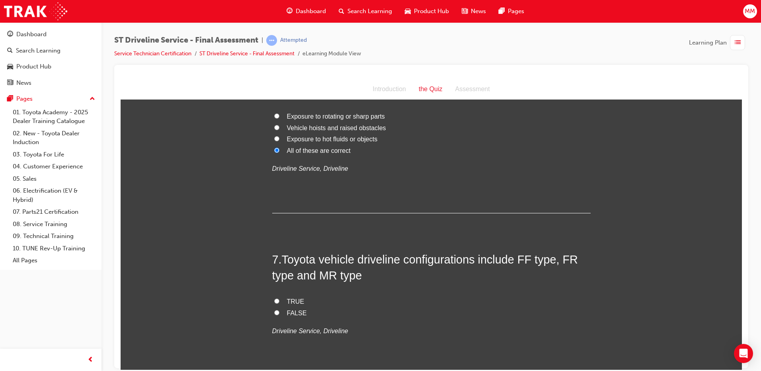
scroll to position [1074, 0]
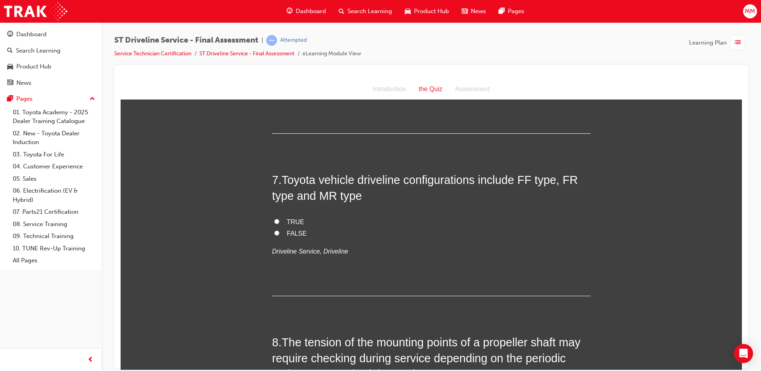
click at [274, 220] on input "TRUE" at bounding box center [276, 220] width 5 height 5
radio input "true"
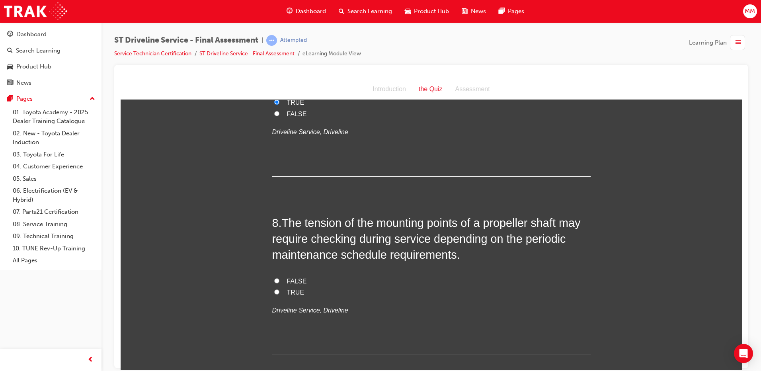
scroll to position [1233, 0]
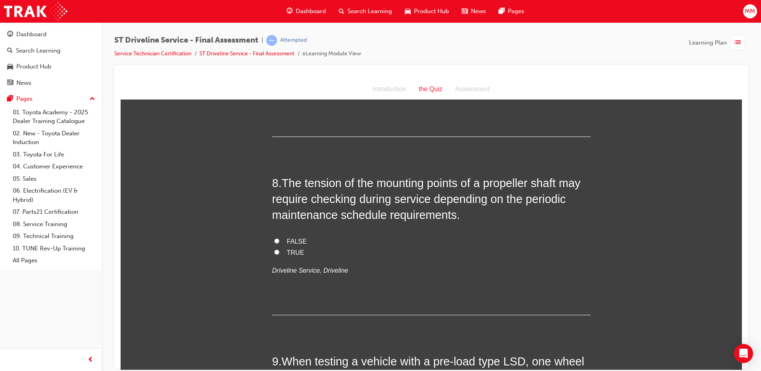
click at [274, 251] on input "TRUE" at bounding box center [276, 251] width 5 height 5
radio input "true"
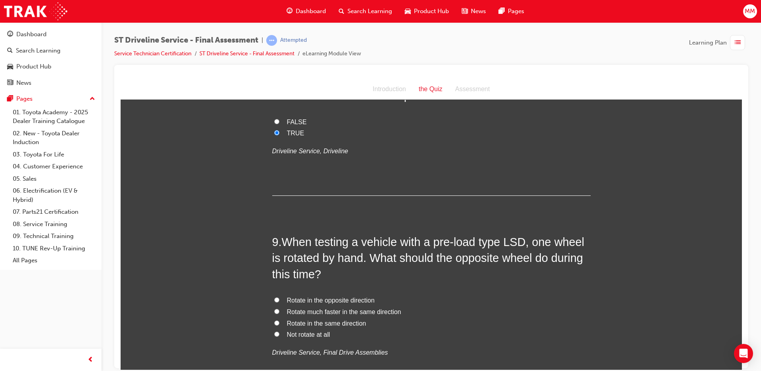
scroll to position [1392, 0]
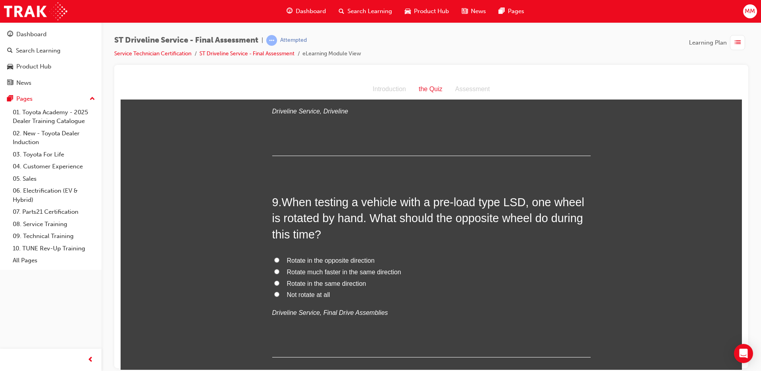
click at [279, 280] on label "Rotate in the same direction" at bounding box center [431, 284] width 318 height 12
click at [279, 280] on input "Rotate in the same direction" at bounding box center [276, 282] width 5 height 5
radio input "true"
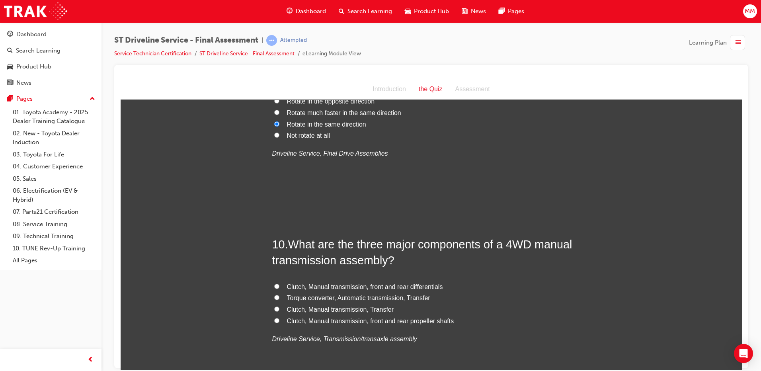
scroll to position [1591, 0]
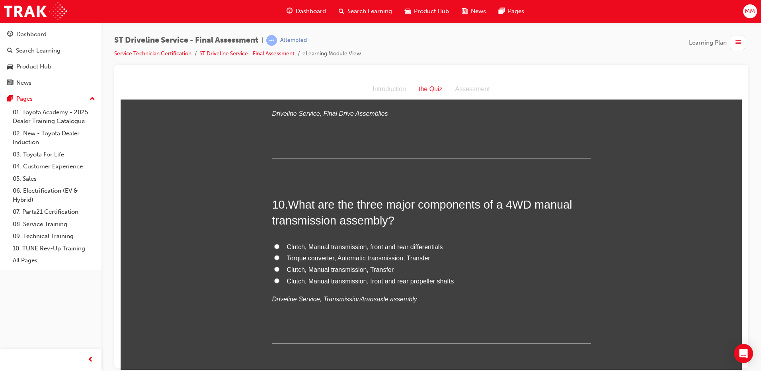
click at [276, 269] on label "Clutch, Manual transmission, Transfer" at bounding box center [431, 270] width 318 height 12
click at [276, 269] on input "Clutch, Manual transmission, Transfer" at bounding box center [276, 268] width 5 height 5
radio input "true"
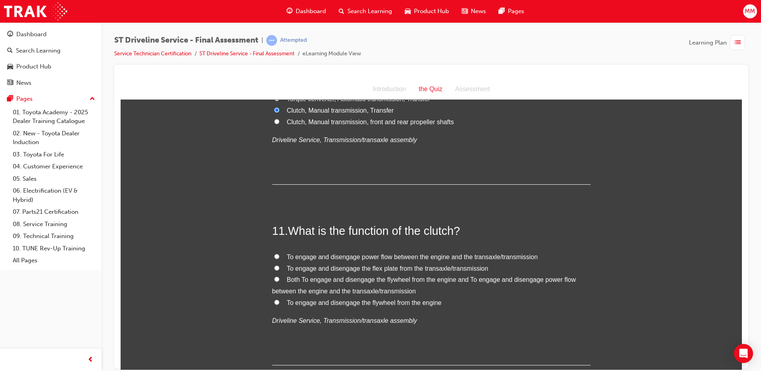
scroll to position [1790, 0]
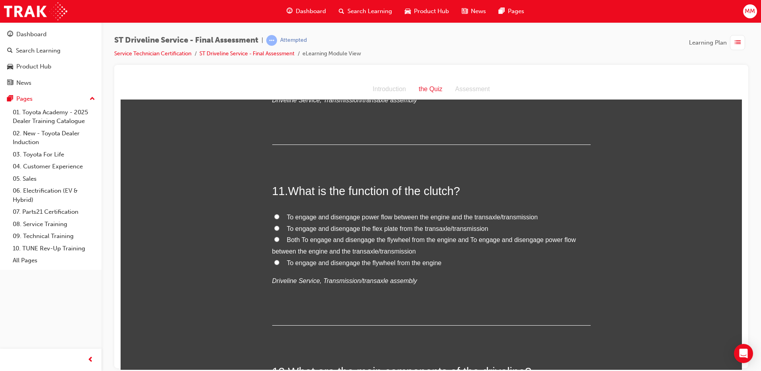
click at [274, 239] on input "Both To engage and disengage the flywheel from the engine and To engage and dis…" at bounding box center [276, 238] width 5 height 5
radio input "true"
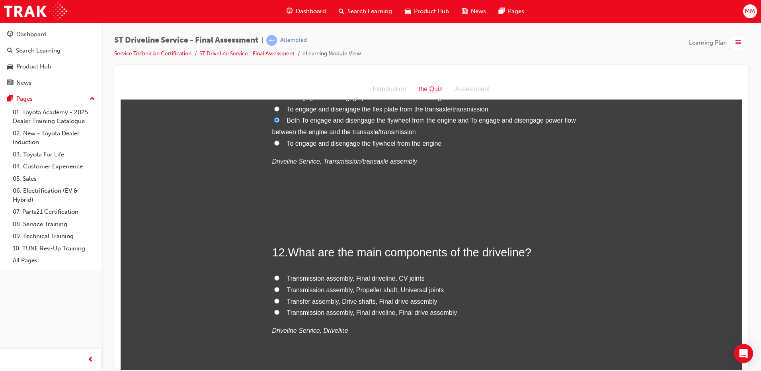
scroll to position [1989, 0]
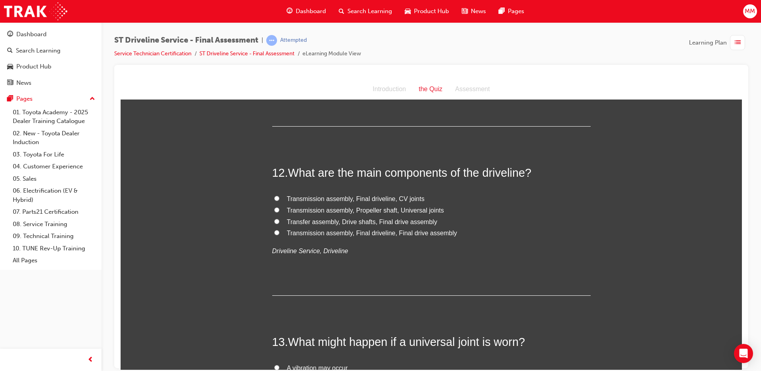
click at [274, 208] on input "Transmission assembly, Propeller shaft, Universal joints" at bounding box center [276, 209] width 5 height 5
radio input "true"
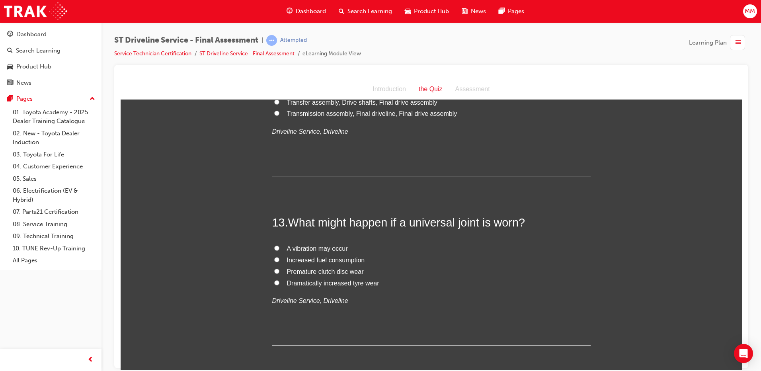
scroll to position [2148, 0]
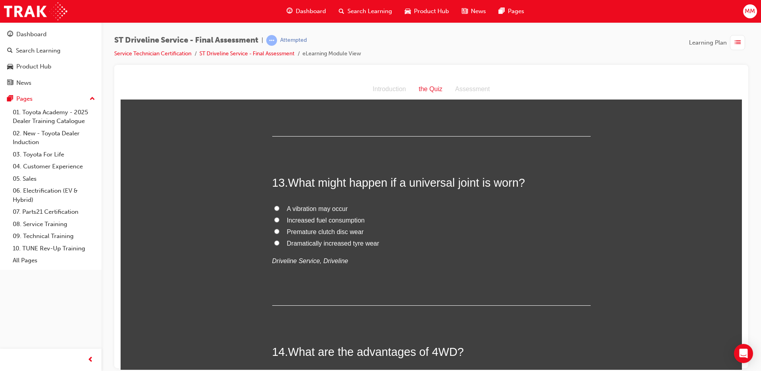
click at [274, 207] on input "A vibration may occur" at bounding box center [276, 207] width 5 height 5
radio input "true"
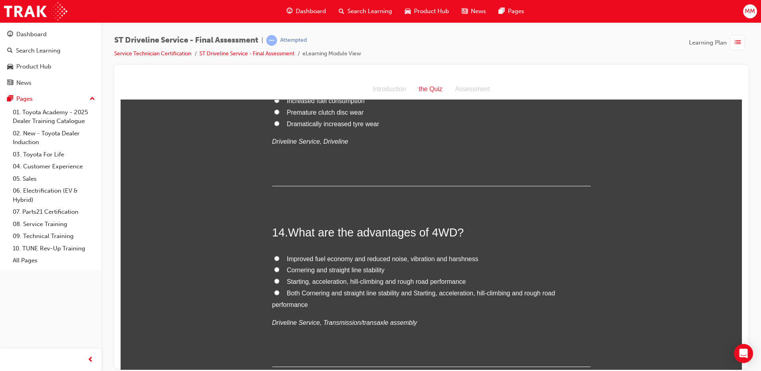
scroll to position [2307, 0]
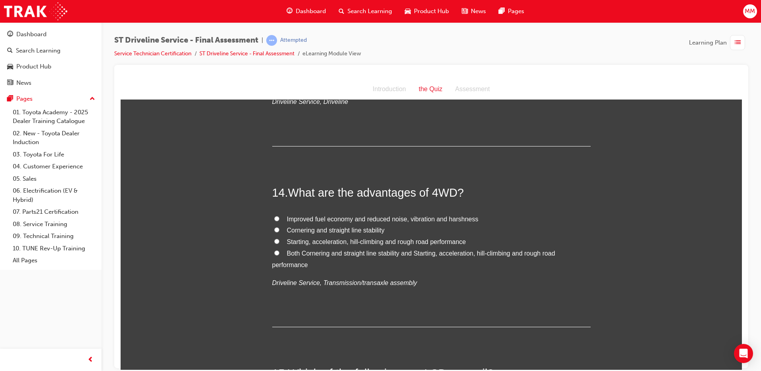
click at [272, 257] on label "Both Cornering and straight line stability and Starting, acceleration, hill-cli…" at bounding box center [431, 258] width 318 height 23
click at [274, 255] on input "Both Cornering and straight line stability and Starting, acceleration, hill-cli…" at bounding box center [276, 252] width 5 height 5
radio input "true"
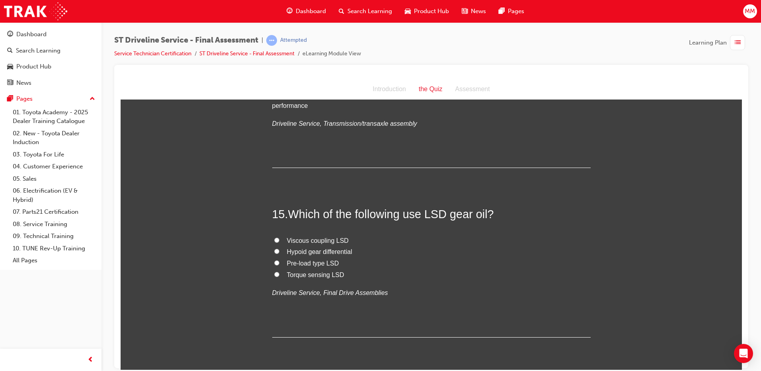
click at [274, 261] on input "Pre-load type LSD" at bounding box center [276, 262] width 5 height 5
radio input "true"
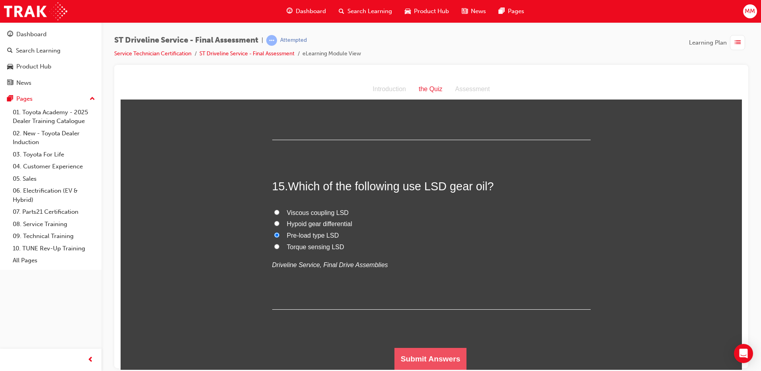
click at [435, 348] on button "Submit Answers" at bounding box center [430, 358] width 72 height 22
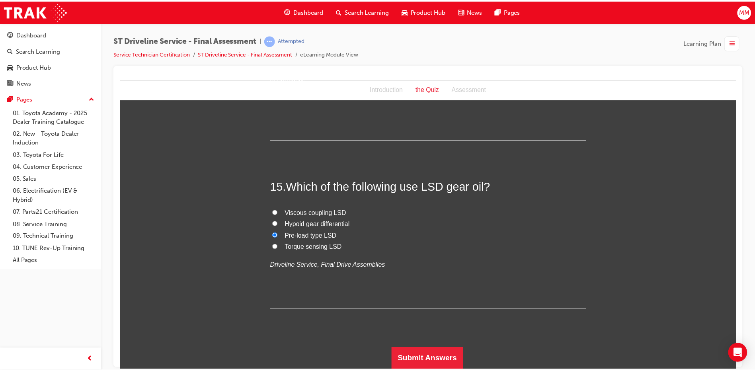
scroll to position [0, 0]
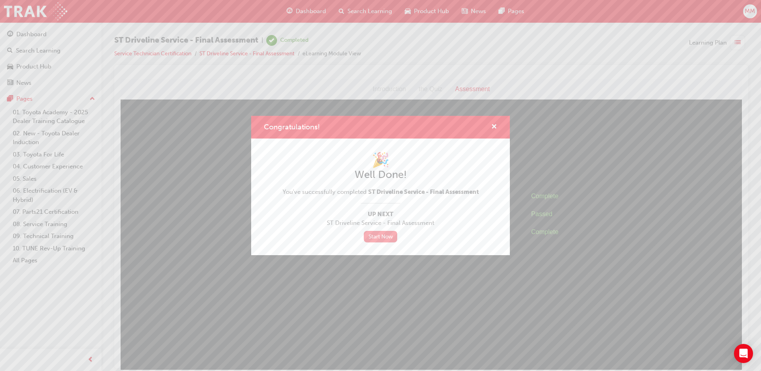
click at [385, 237] on link "Start Now" at bounding box center [380, 237] width 33 height 12
click at [374, 234] on link "Start Now" at bounding box center [380, 237] width 33 height 12
click at [379, 238] on link "Start Now" at bounding box center [380, 237] width 33 height 12
click at [498, 125] on div "Congratulations!" at bounding box center [380, 127] width 259 height 23
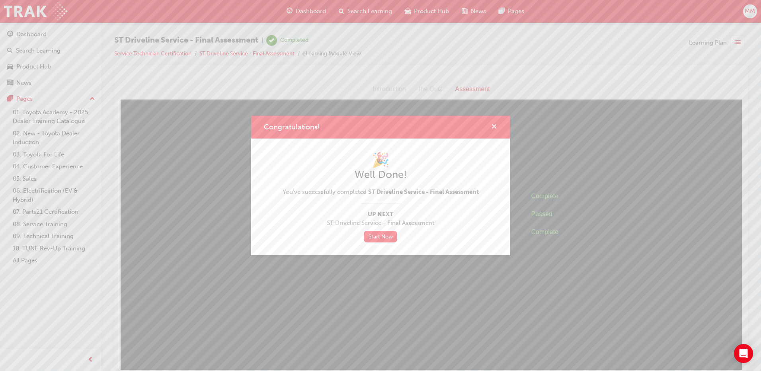
click at [493, 126] on span "cross-icon" at bounding box center [494, 127] width 6 height 7
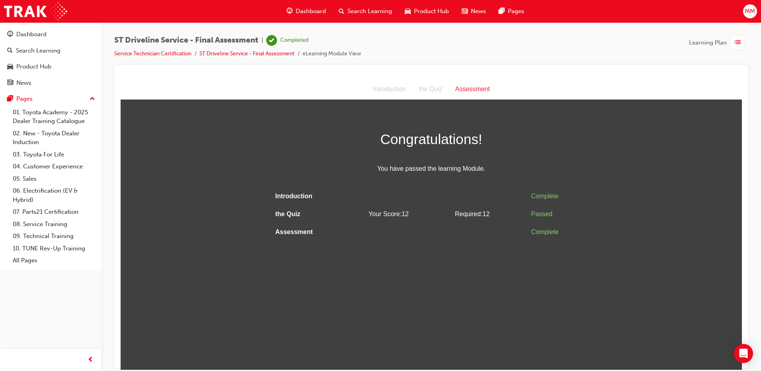
click at [372, 6] on div "Search Learning" at bounding box center [365, 11] width 66 height 16
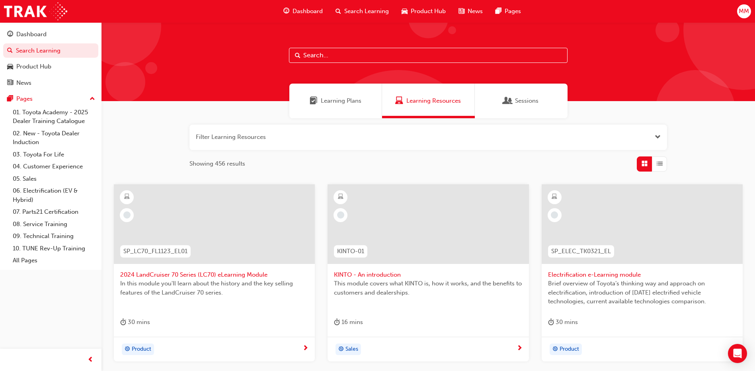
click at [331, 100] on span "Learning Plans" at bounding box center [341, 100] width 41 height 9
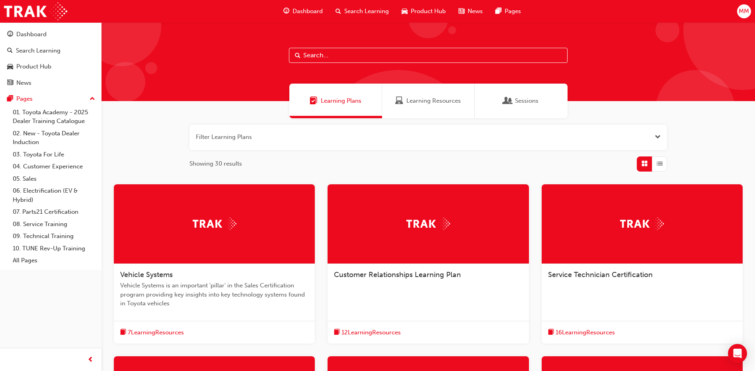
click at [642, 228] on img at bounding box center [642, 223] width 44 height 12
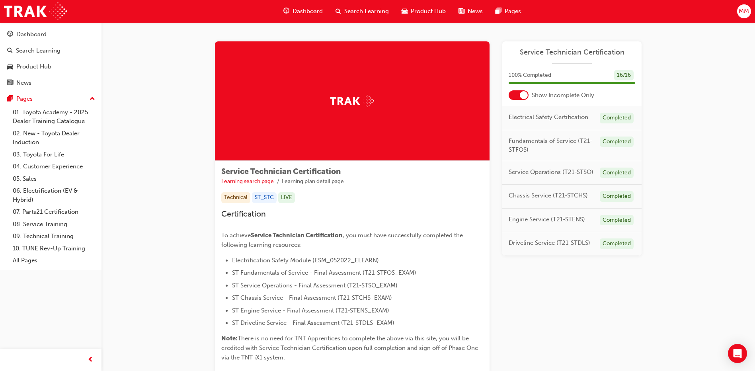
click at [308, 11] on span "Dashboard" at bounding box center [307, 11] width 30 height 9
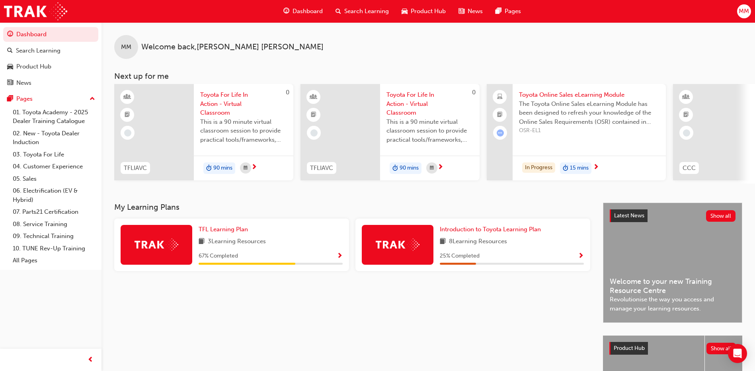
drag, startPoint x: 362, startPoint y: 9, endPoint x: 381, endPoint y: 20, distance: 21.9
click at [363, 9] on span "Search Learning" at bounding box center [366, 11] width 45 height 9
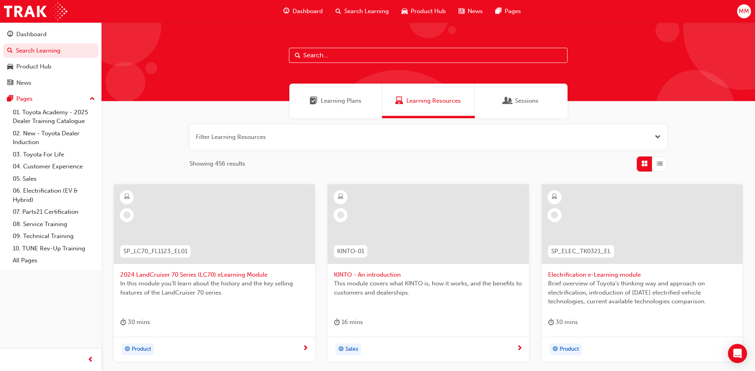
click at [317, 98] on span "Learning Plans" at bounding box center [313, 100] width 8 height 9
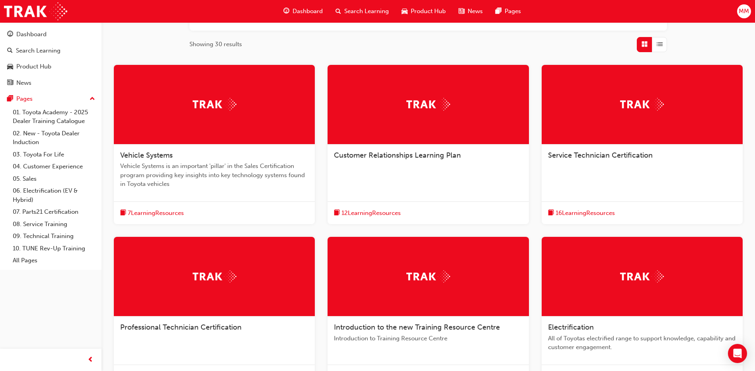
scroll to position [199, 0]
